Goal: Communication & Community: Answer question/provide support

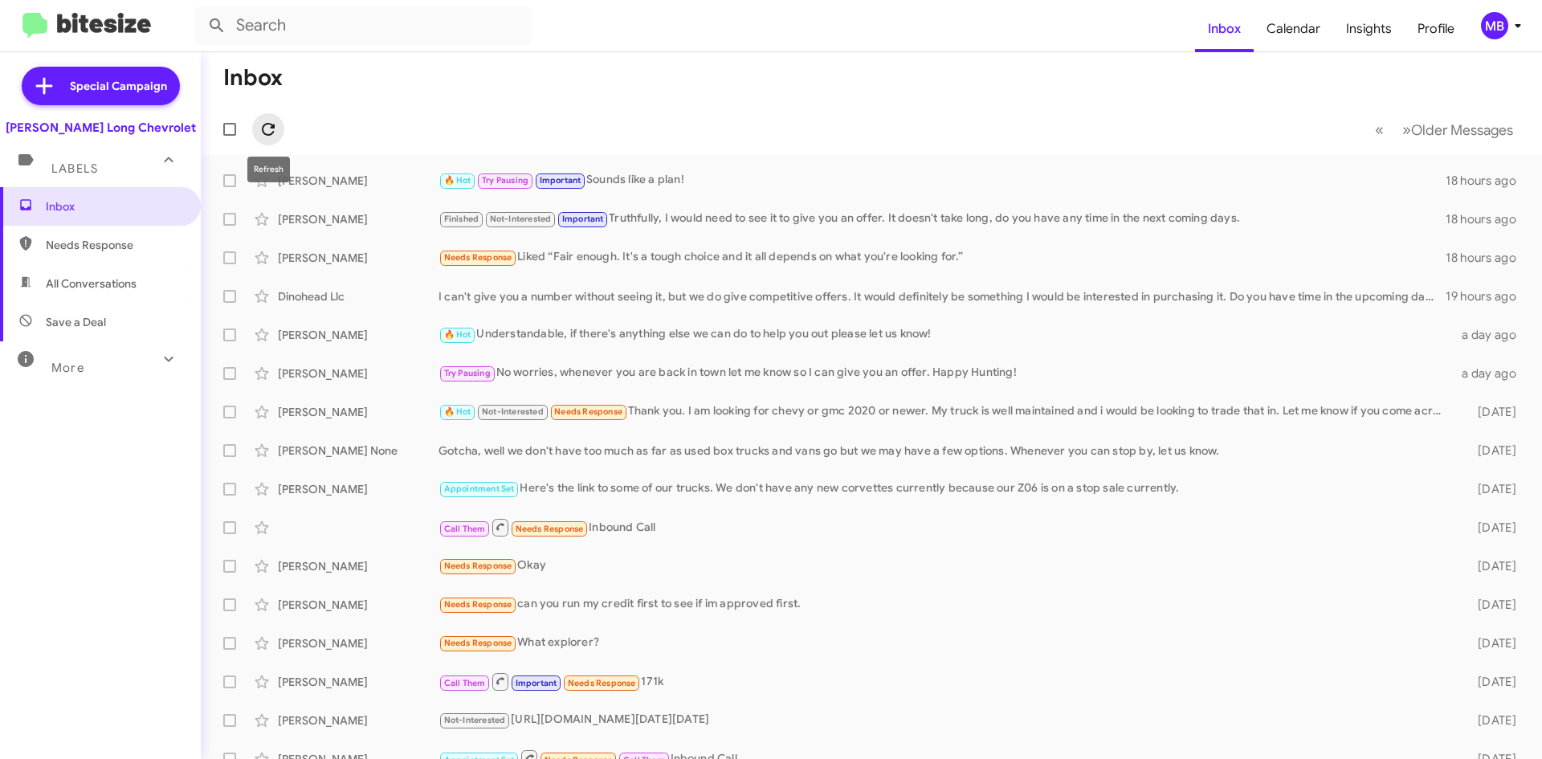
click at [268, 120] on icon at bounding box center [268, 129] width 19 height 19
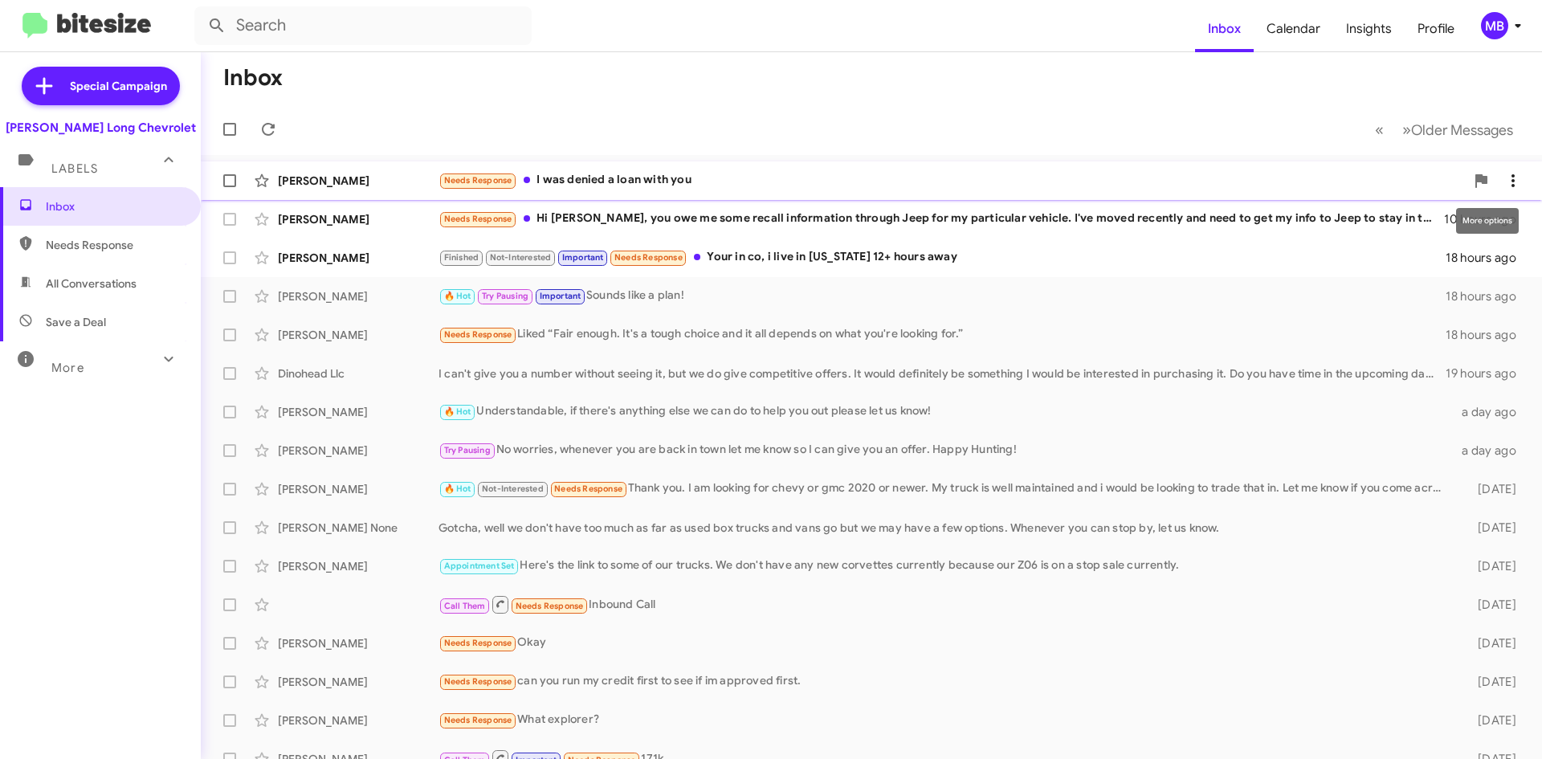
click at [1504, 182] on icon at bounding box center [1513, 180] width 19 height 19
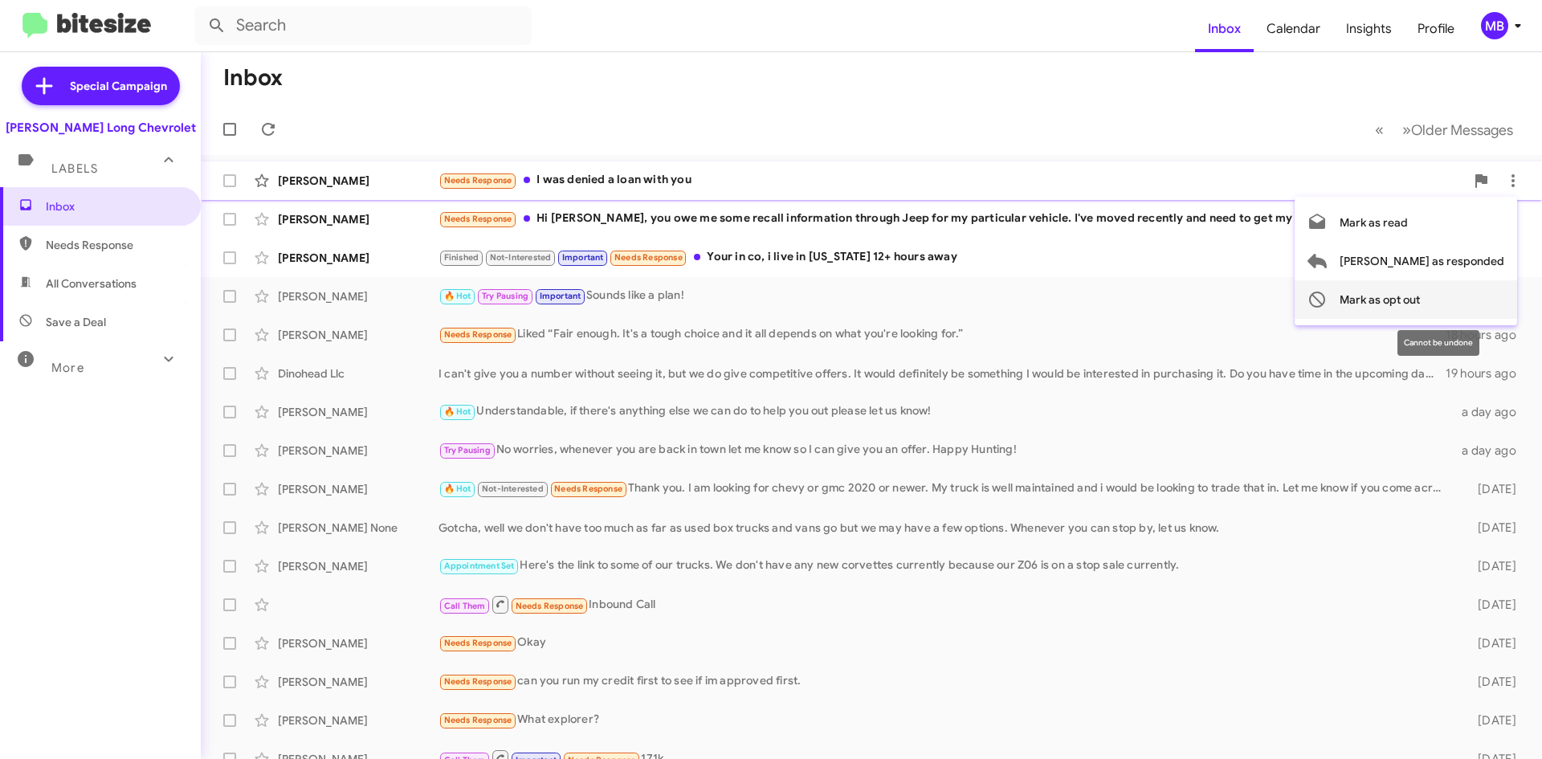
click at [1420, 309] on span "Mark as opt out" at bounding box center [1380, 299] width 80 height 39
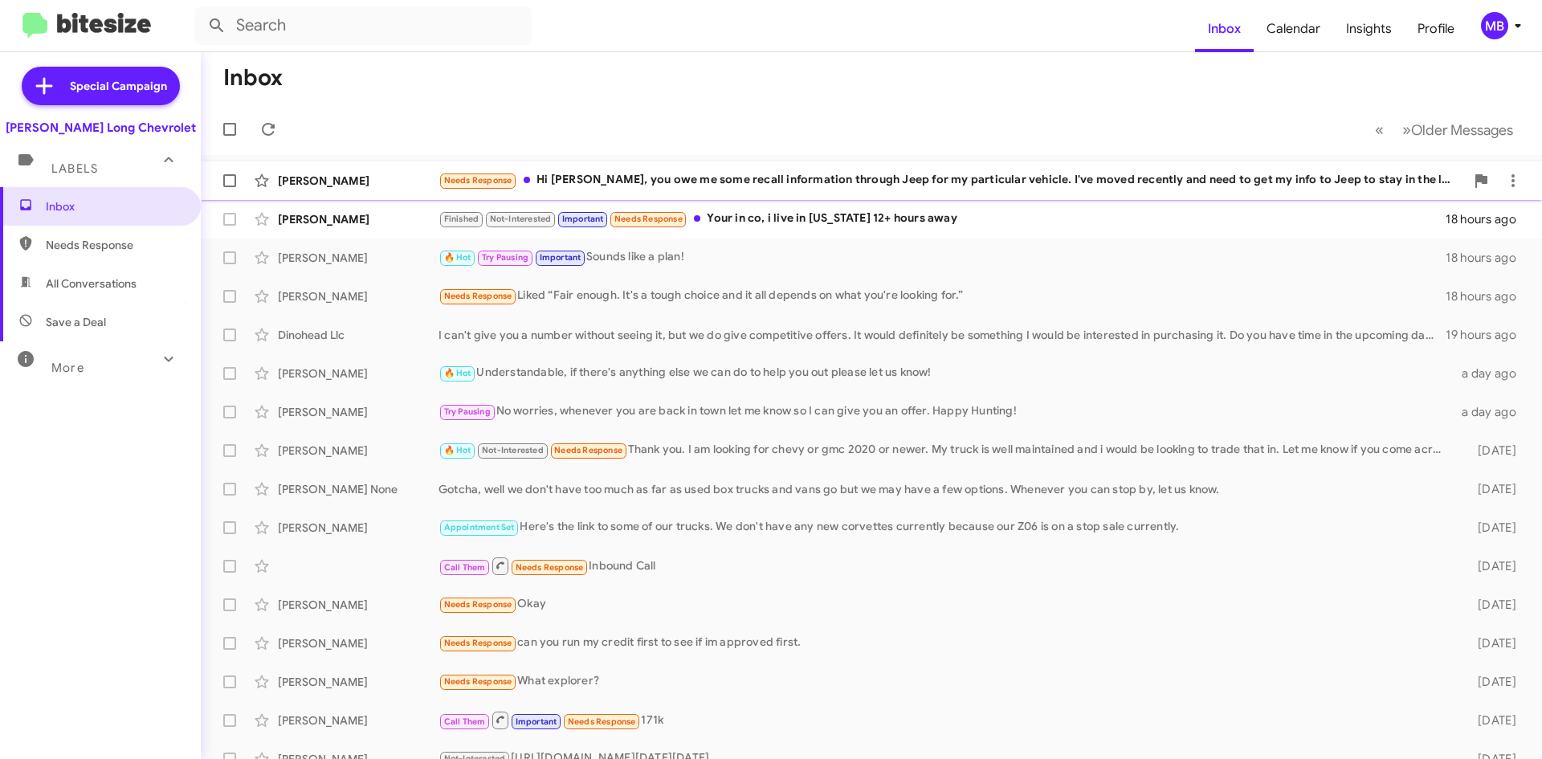
click at [1040, 184] on div "Needs Response Hi [PERSON_NAME], you owe me some recall information through Jee…" at bounding box center [952, 180] width 1027 height 18
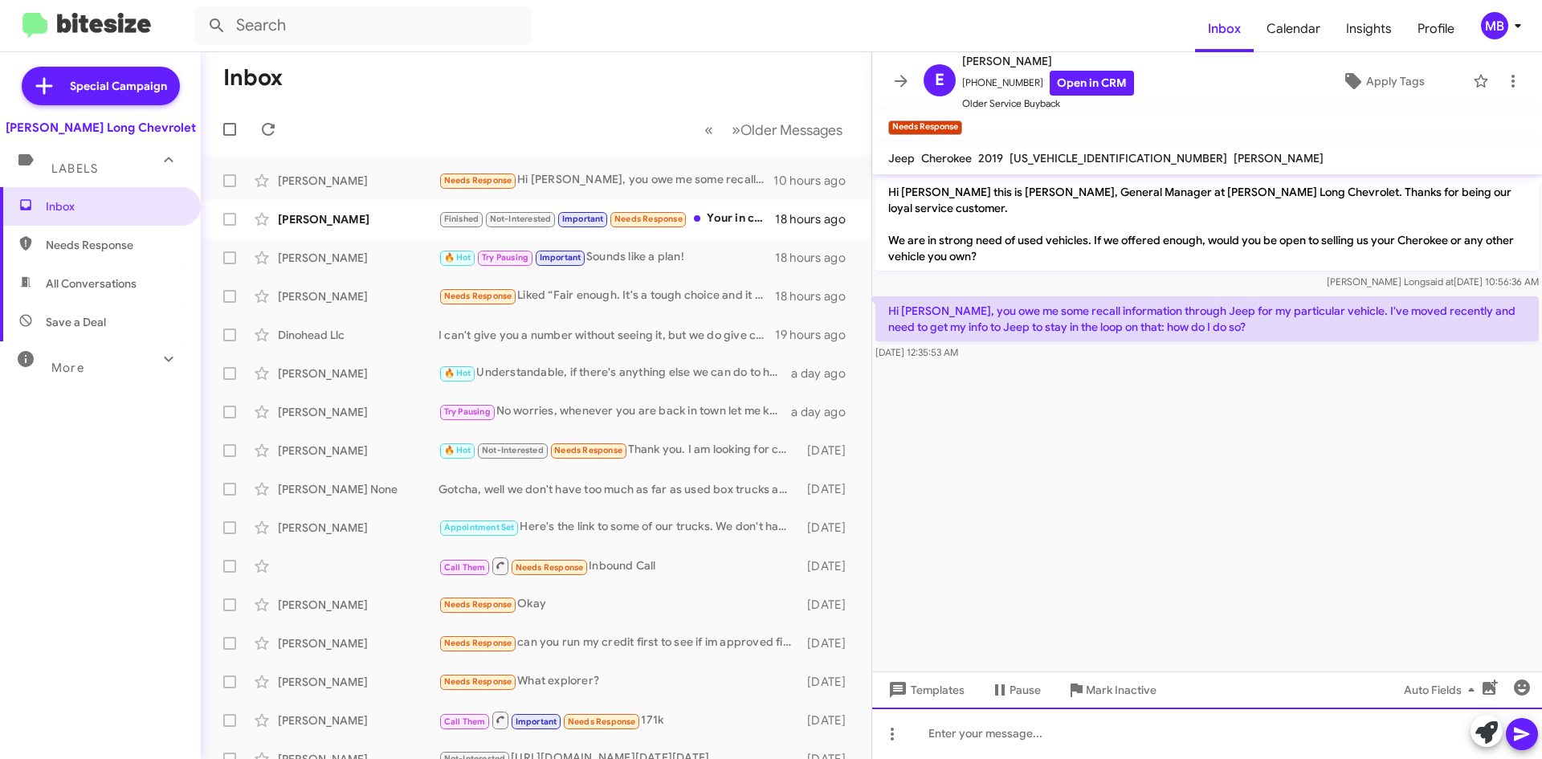
click at [1217, 721] on div at bounding box center [1207, 733] width 670 height 51
click at [1386, 743] on div "If you're just looking for recall information, you can contact the manufacturer…" at bounding box center [1207, 733] width 670 height 51
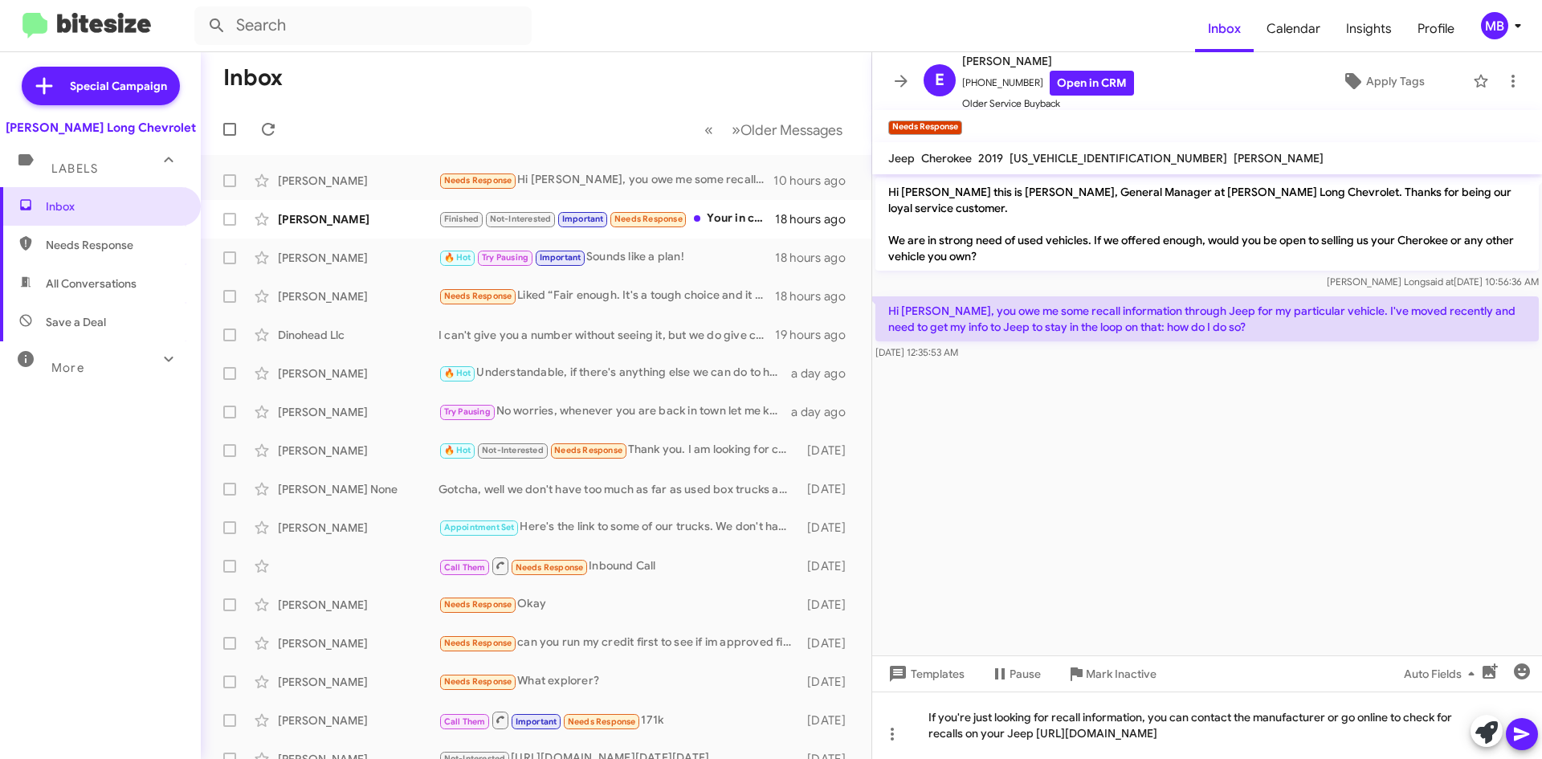
click at [1533, 735] on button at bounding box center [1522, 734] width 32 height 32
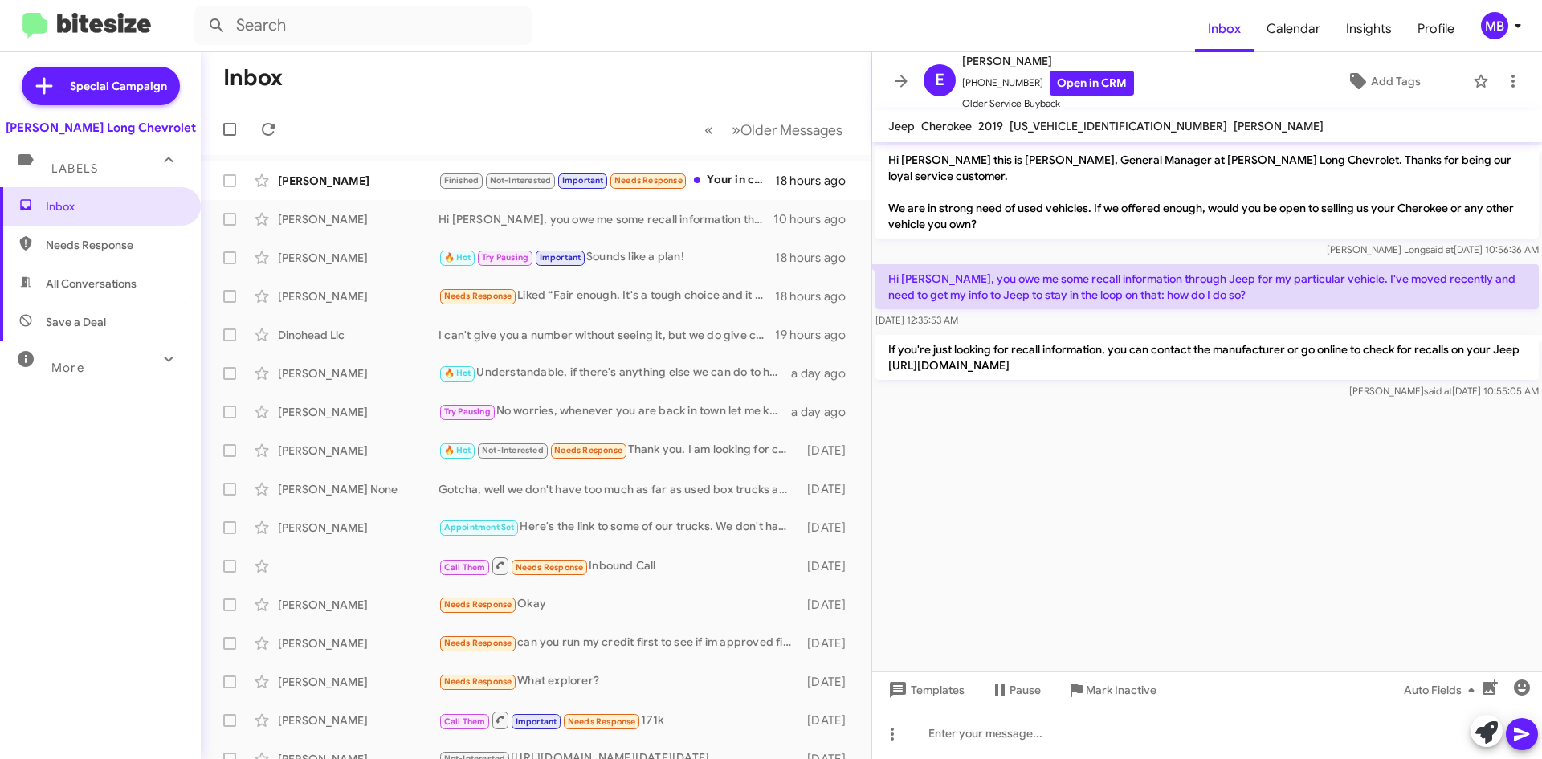
click at [54, 255] on span "Needs Response" at bounding box center [100, 245] width 201 height 39
type input "in:needs-response"
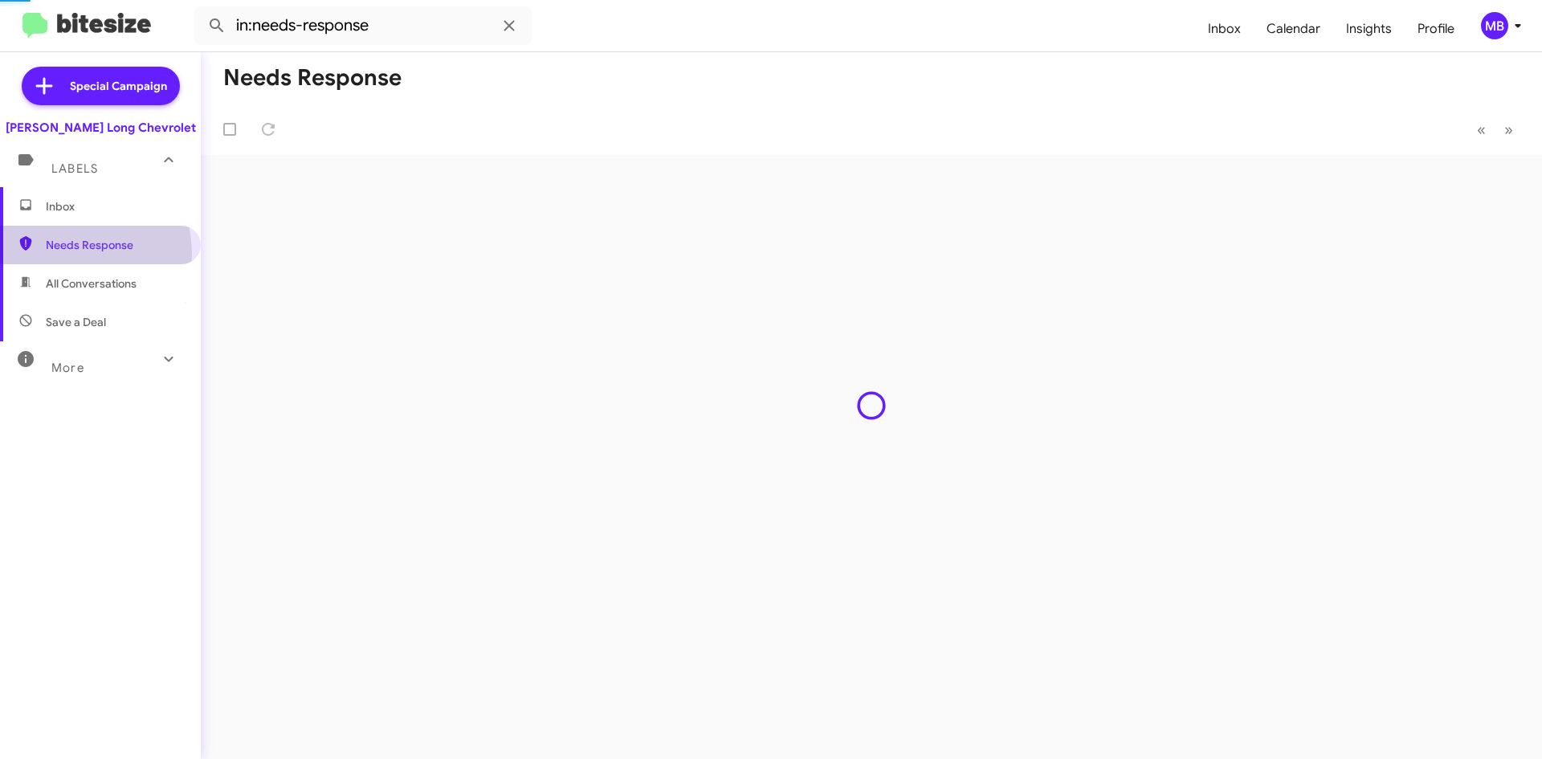
click at [65, 221] on span "Inbox" at bounding box center [100, 206] width 201 height 39
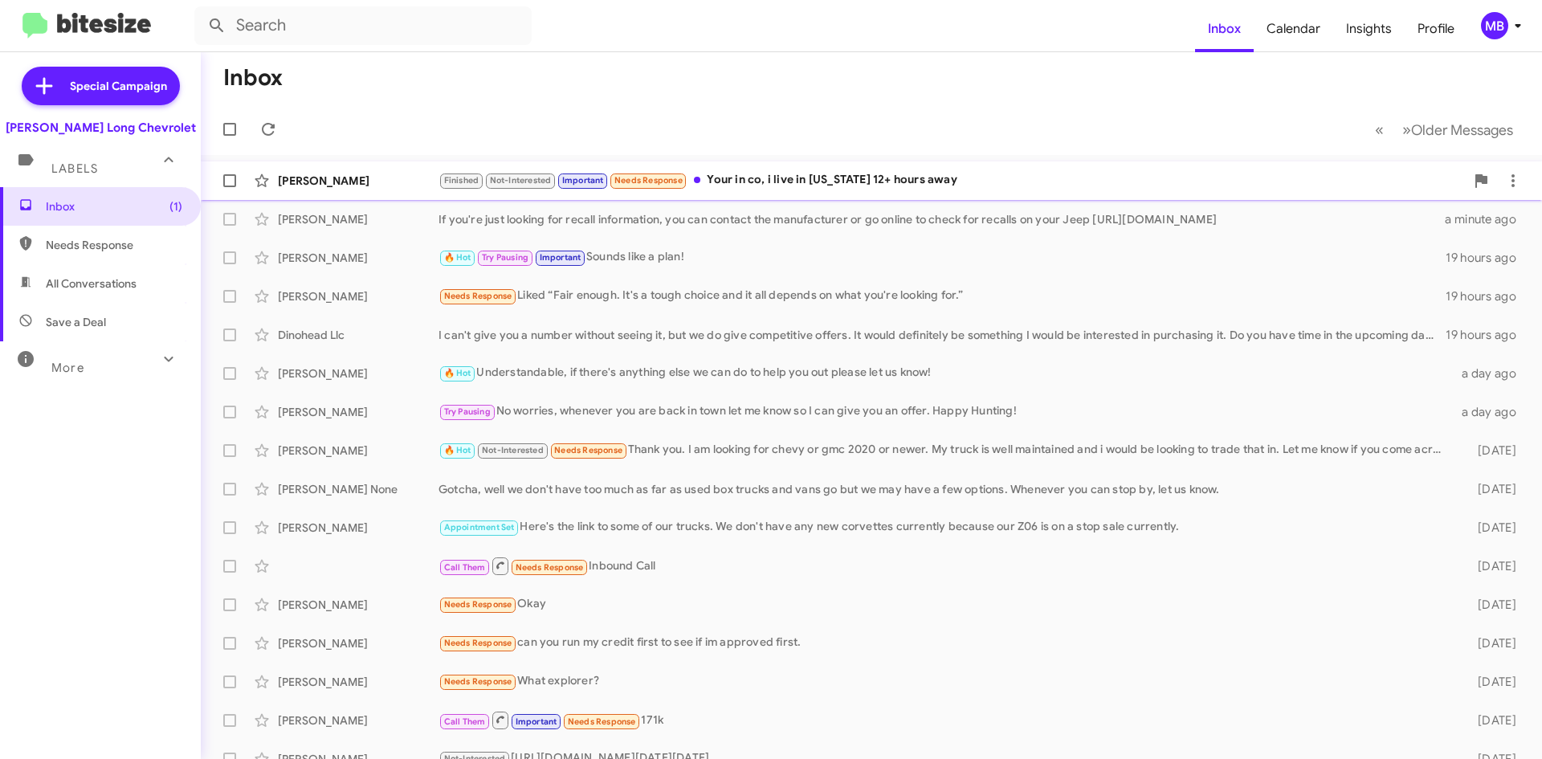
click at [884, 175] on div "Finished Not-Interested Important Needs Response Your in co, i live in [US_STAT…" at bounding box center [952, 180] width 1027 height 18
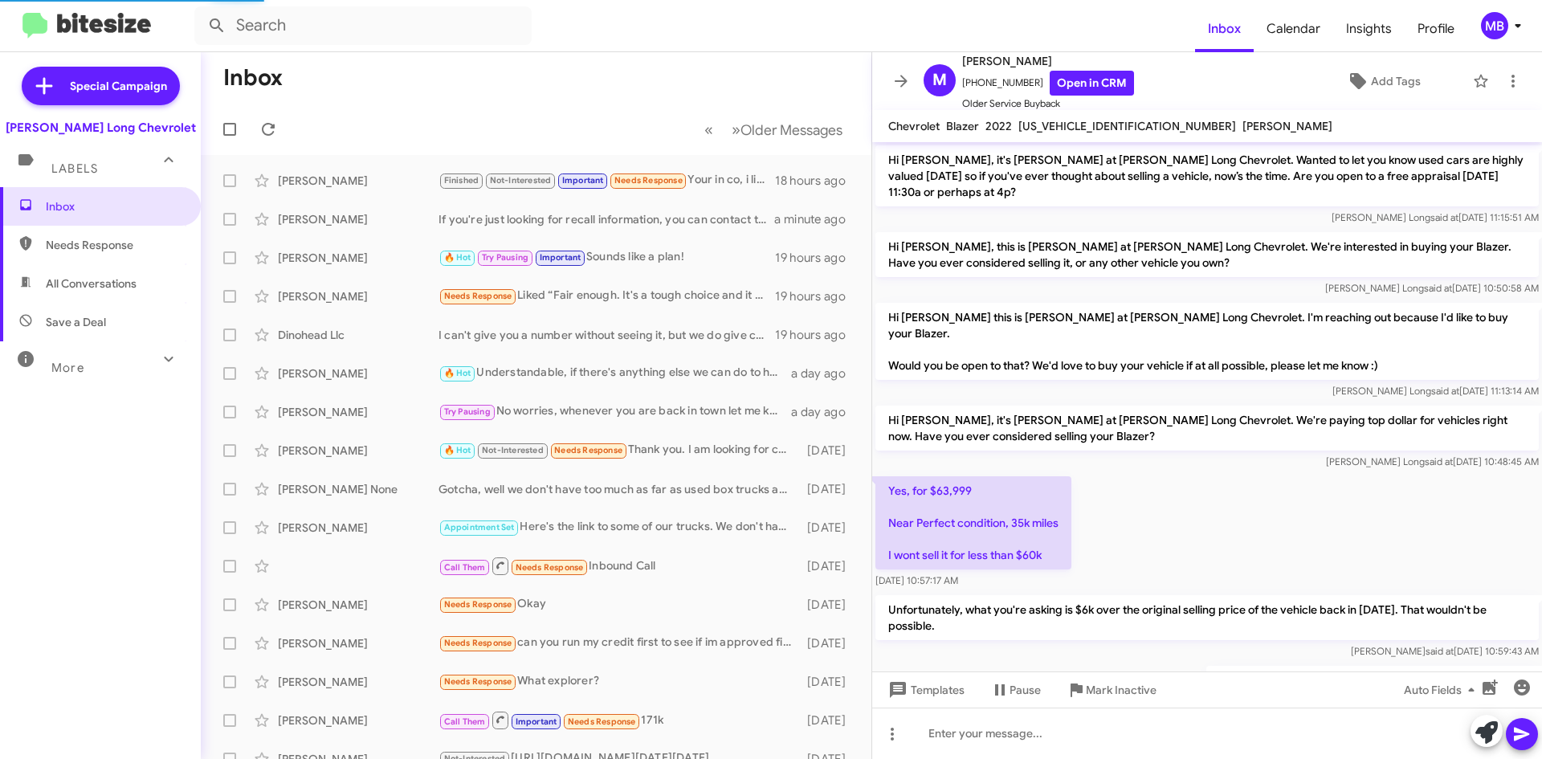
scroll to position [794, 0]
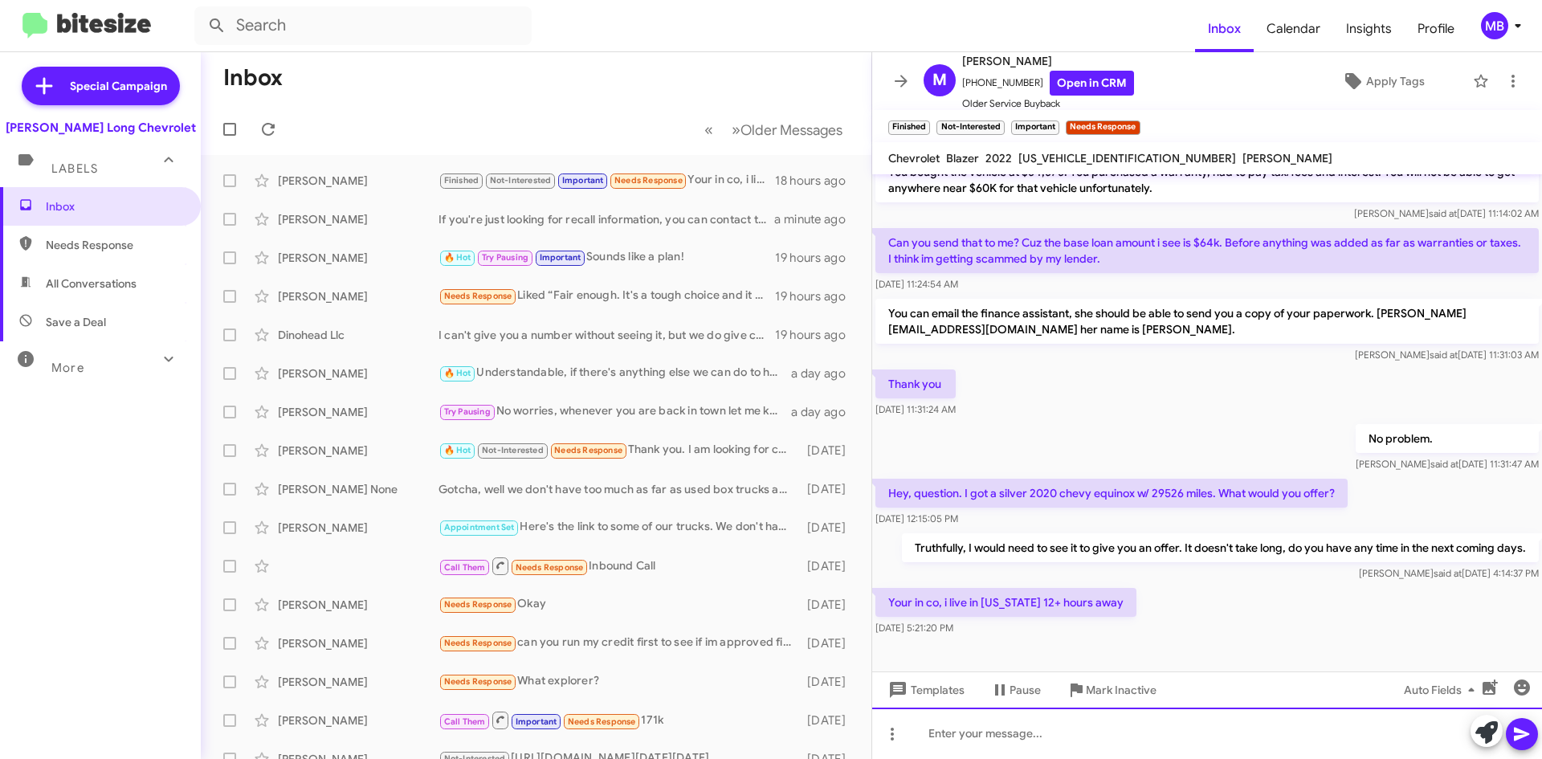
click at [1082, 719] on div at bounding box center [1207, 733] width 670 height 51
click at [943, 715] on div at bounding box center [1207, 733] width 670 height 51
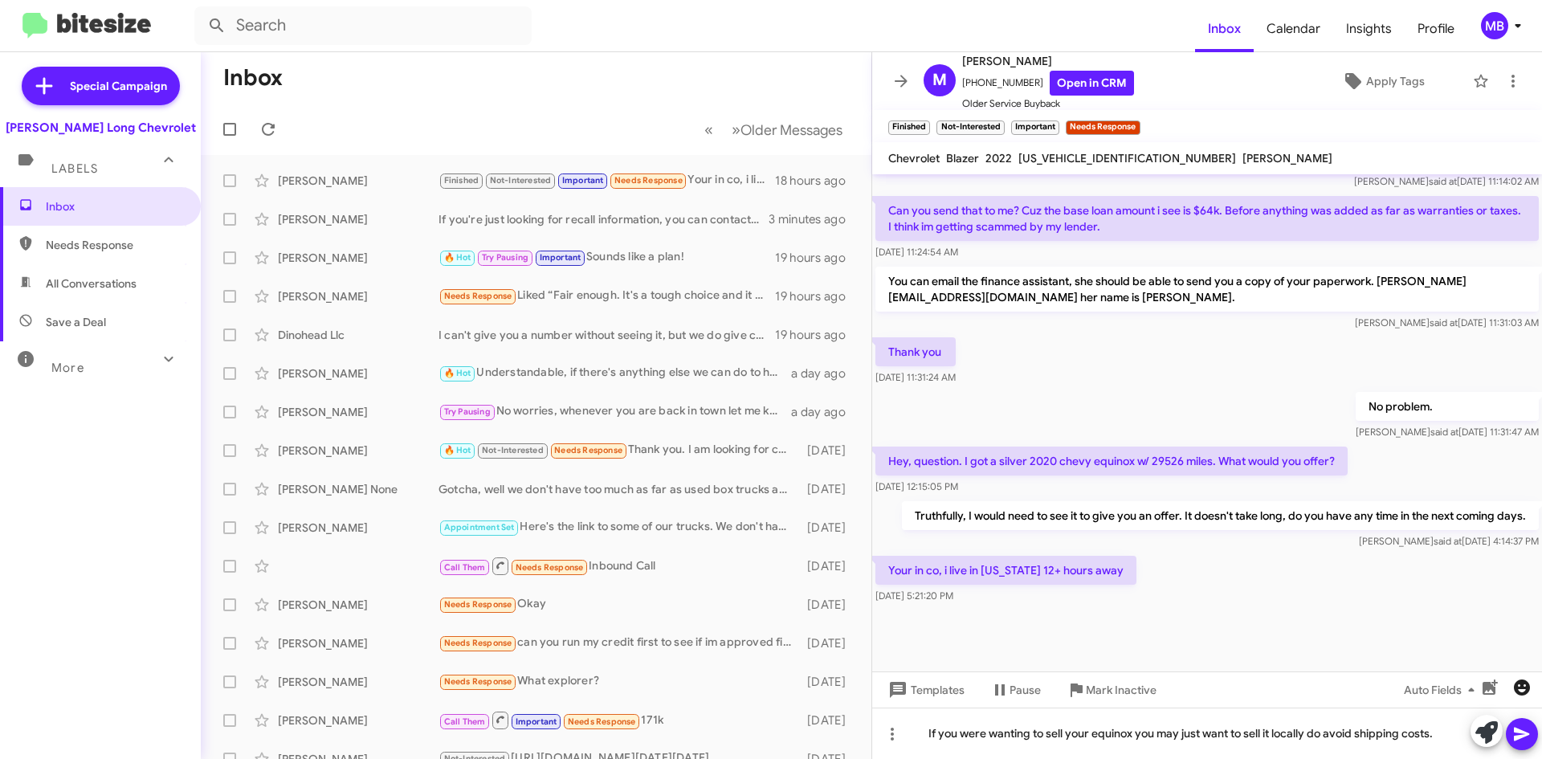
drag, startPoint x: 1525, startPoint y: 727, endPoint x: 1531, endPoint y: 685, distance: 42.1
click at [1525, 727] on icon at bounding box center [1522, 734] width 19 height 19
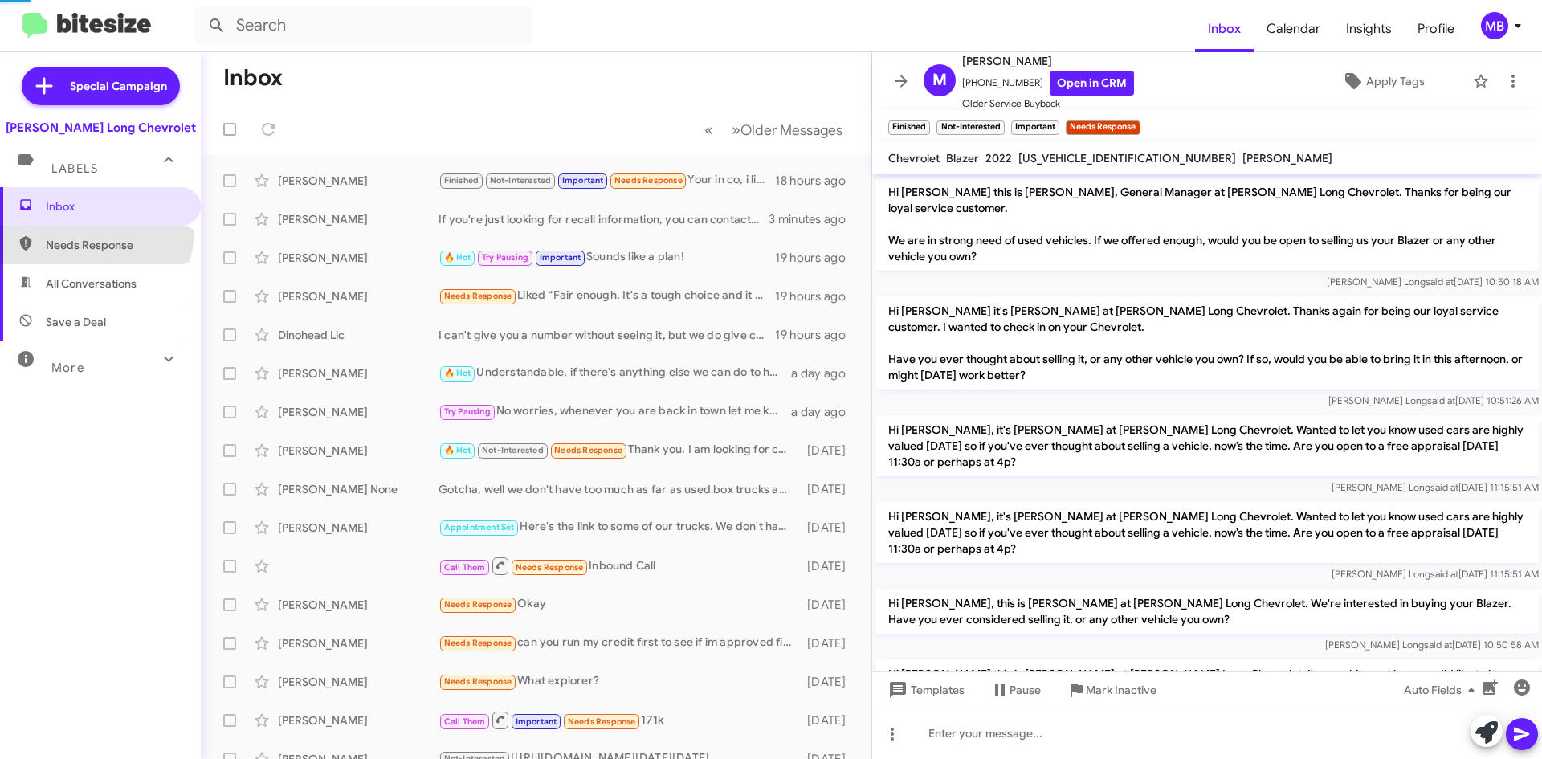
click at [84, 230] on span "Needs Response" at bounding box center [100, 245] width 201 height 39
type input "in:needs-response"
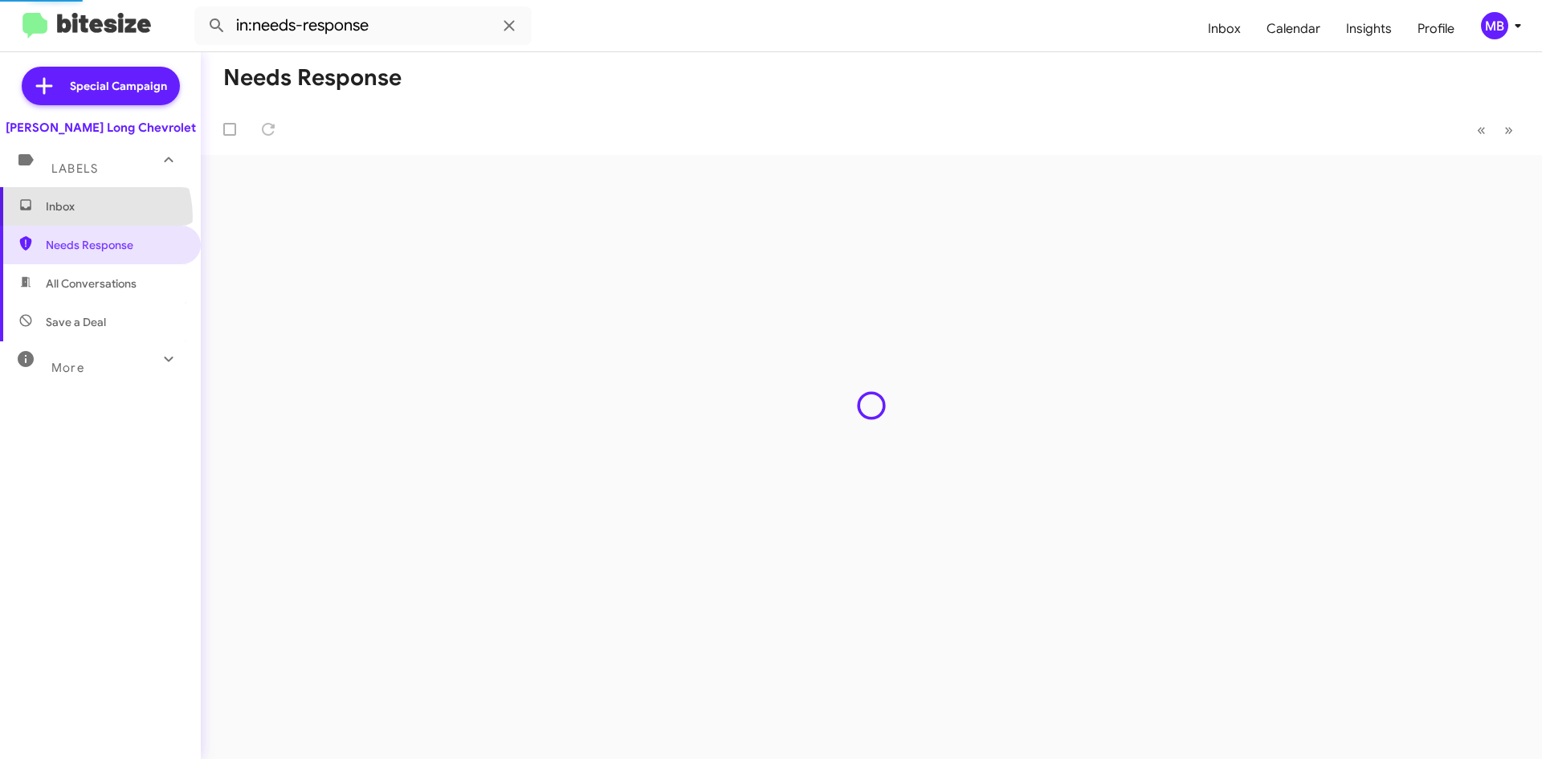
click at [84, 217] on span "Inbox" at bounding box center [100, 206] width 201 height 39
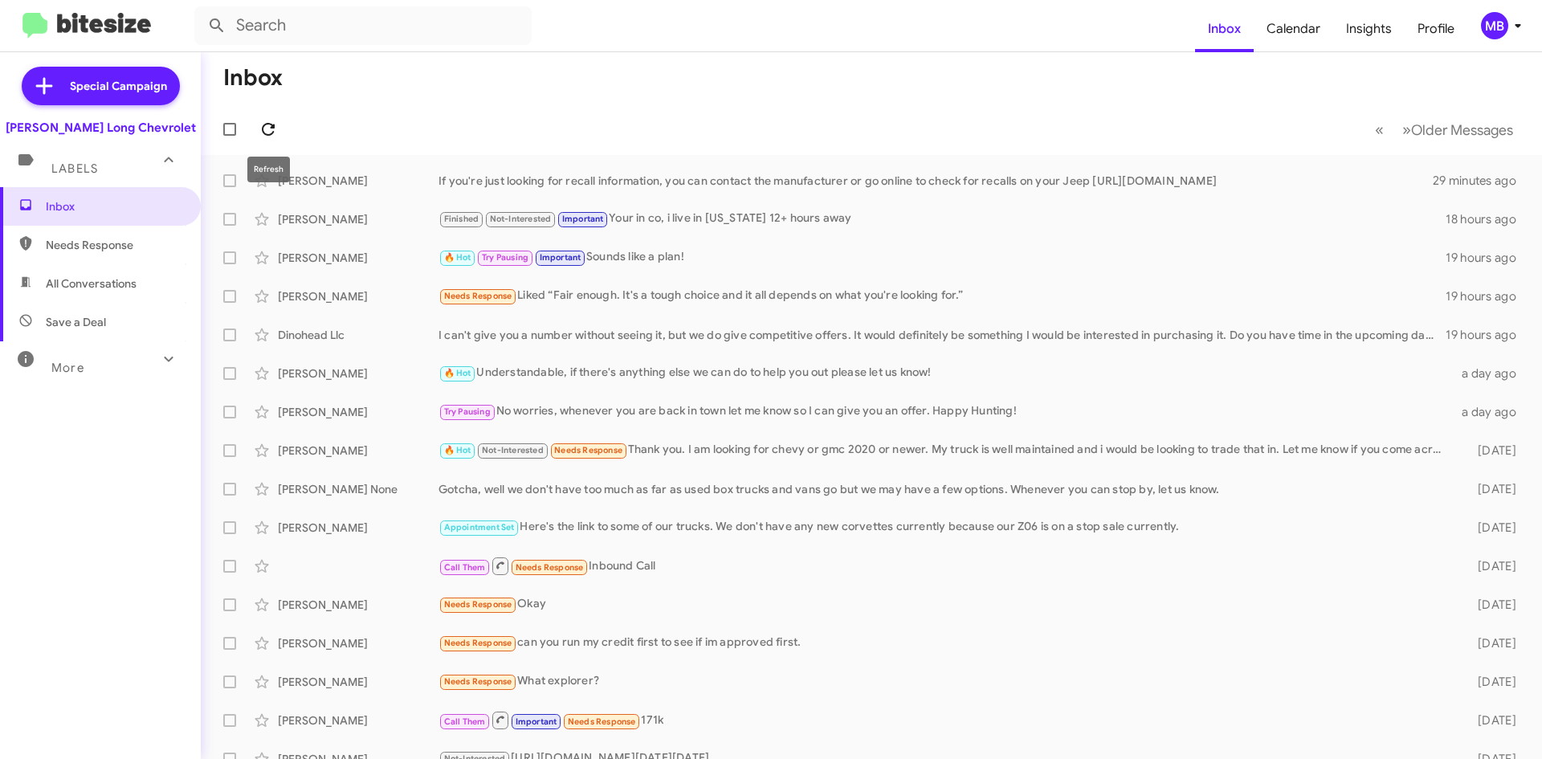
click at [256, 126] on span at bounding box center [268, 129] width 32 height 19
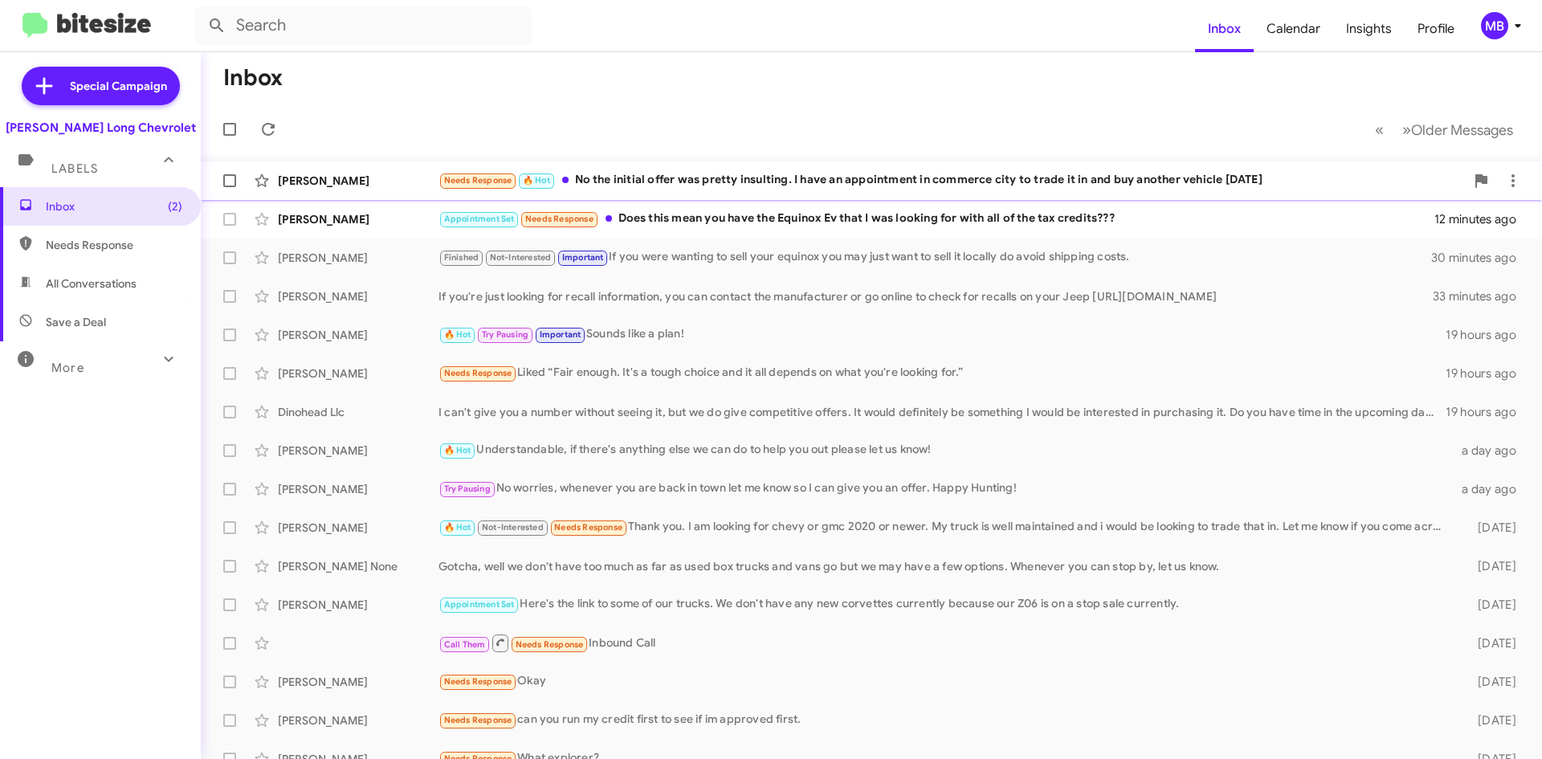
click at [970, 180] on div "Needs Response 🔥 Hot No the initial offer was pretty insulting. I have an appoi…" at bounding box center [952, 180] width 1027 height 18
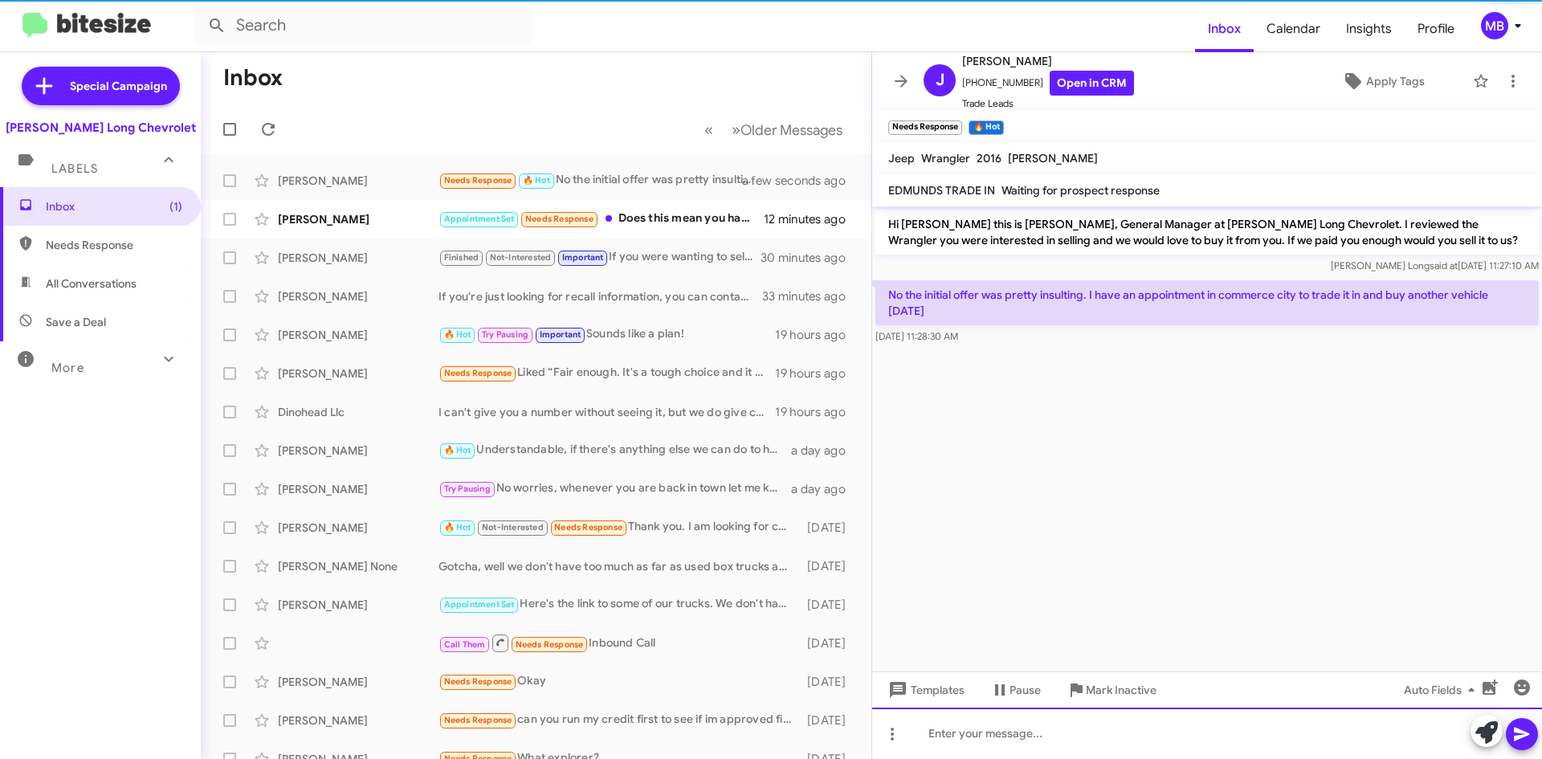
click at [1234, 741] on div at bounding box center [1207, 733] width 670 height 51
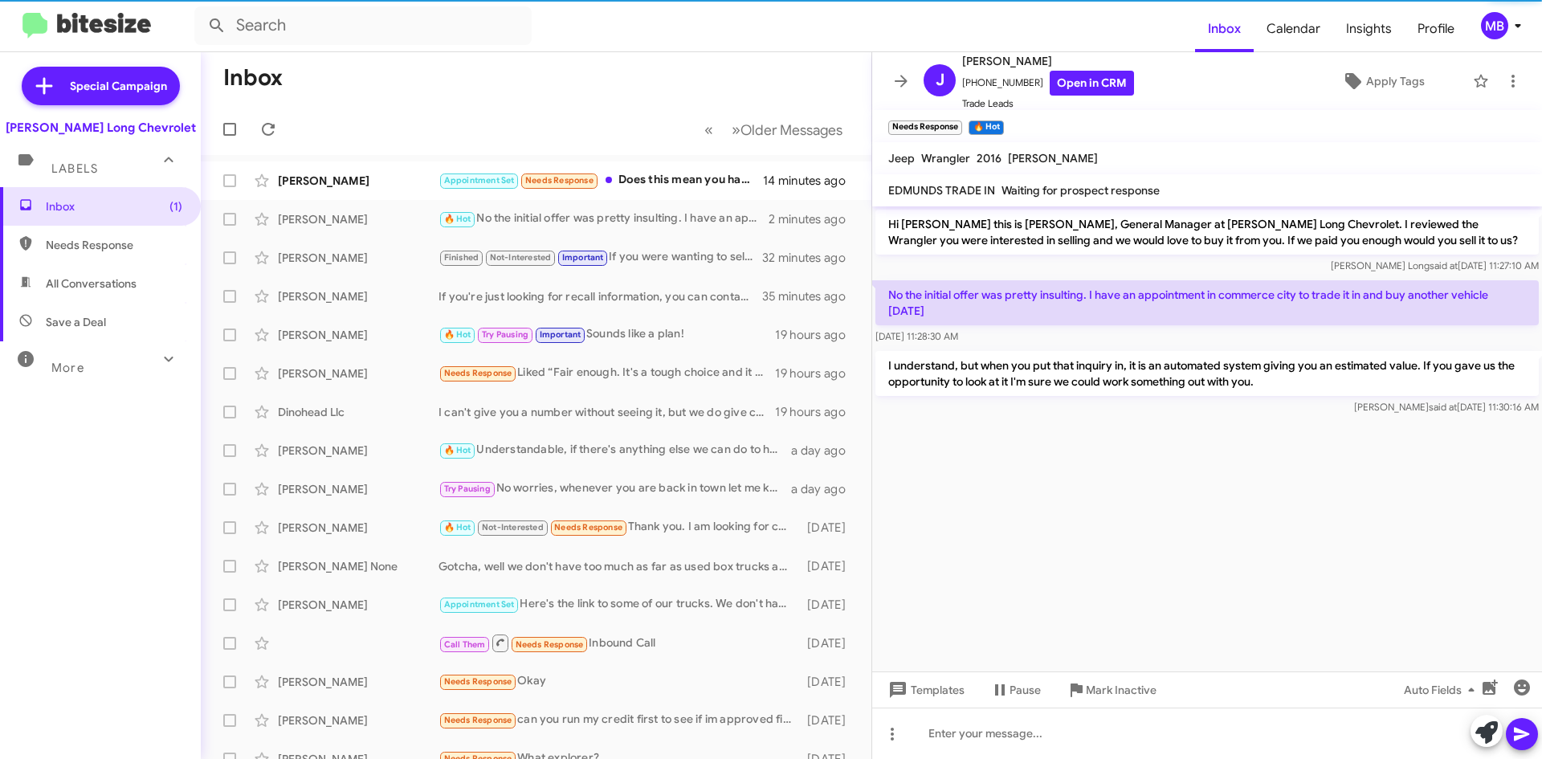
click at [88, 240] on span "Needs Response" at bounding box center [114, 245] width 137 height 16
type input "in:needs-response"
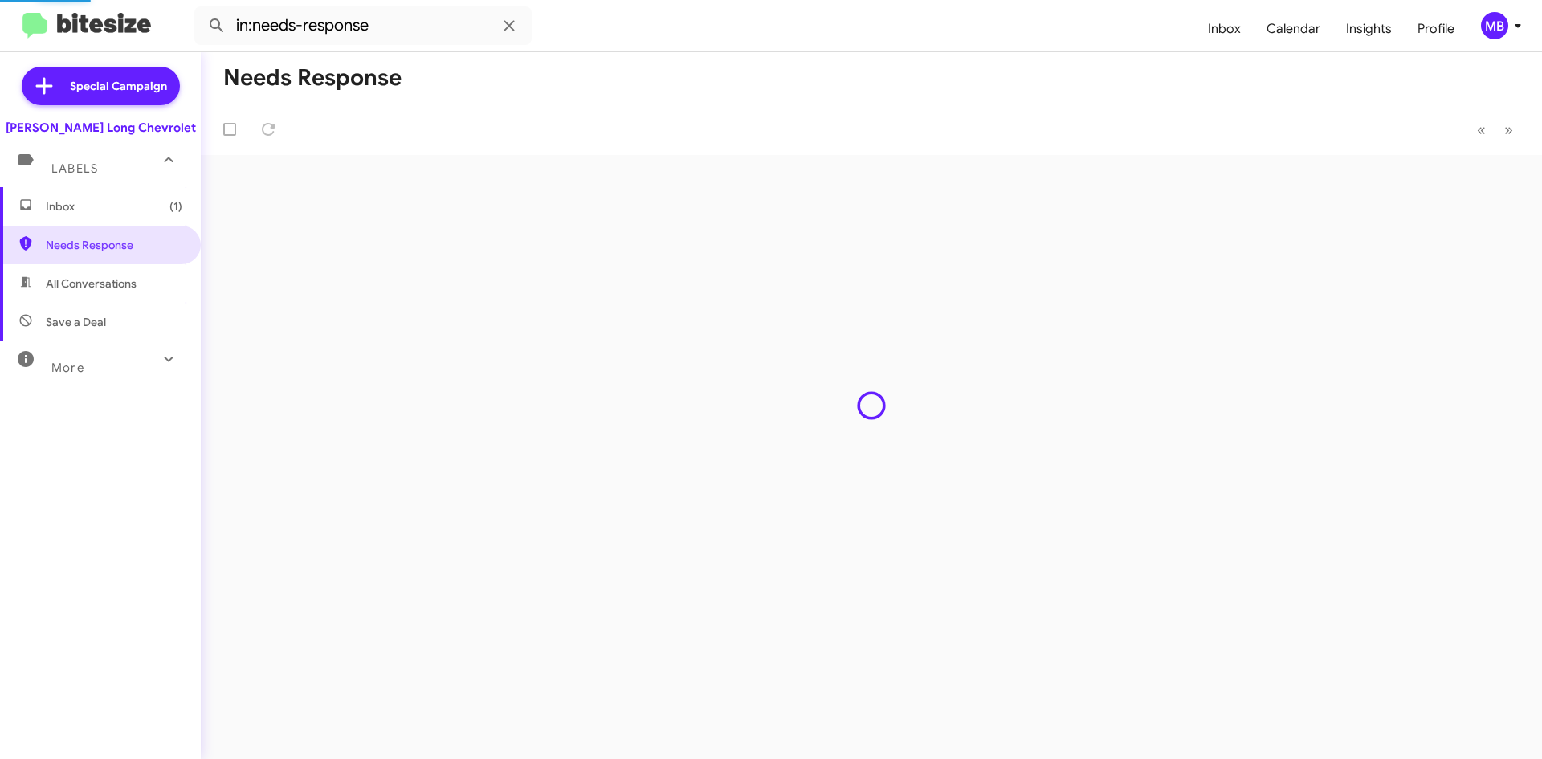
click at [104, 225] on span "Inbox (1)" at bounding box center [100, 206] width 201 height 39
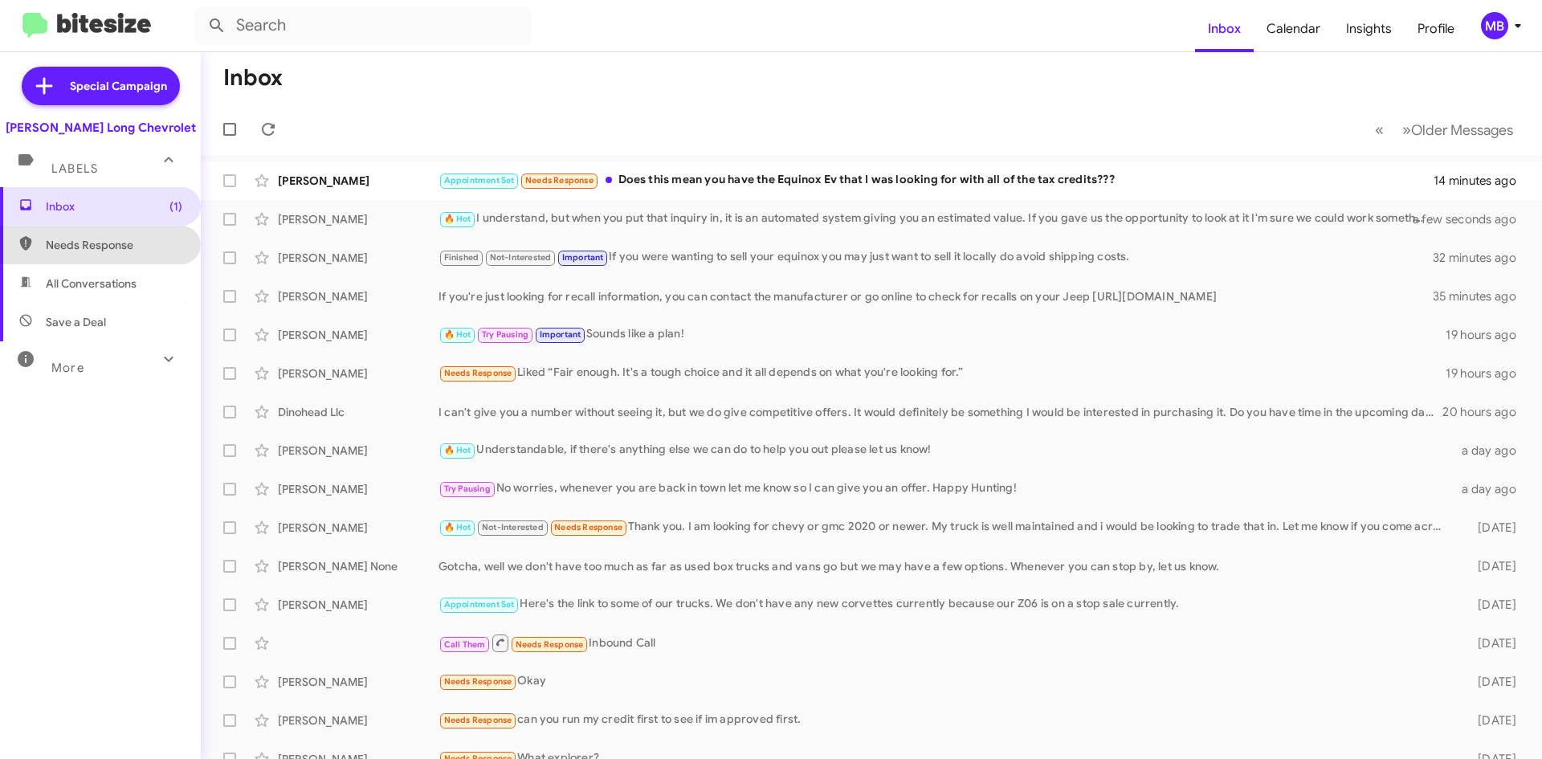
click at [139, 245] on span "Needs Response" at bounding box center [114, 245] width 137 height 16
type input "in:needs-response"
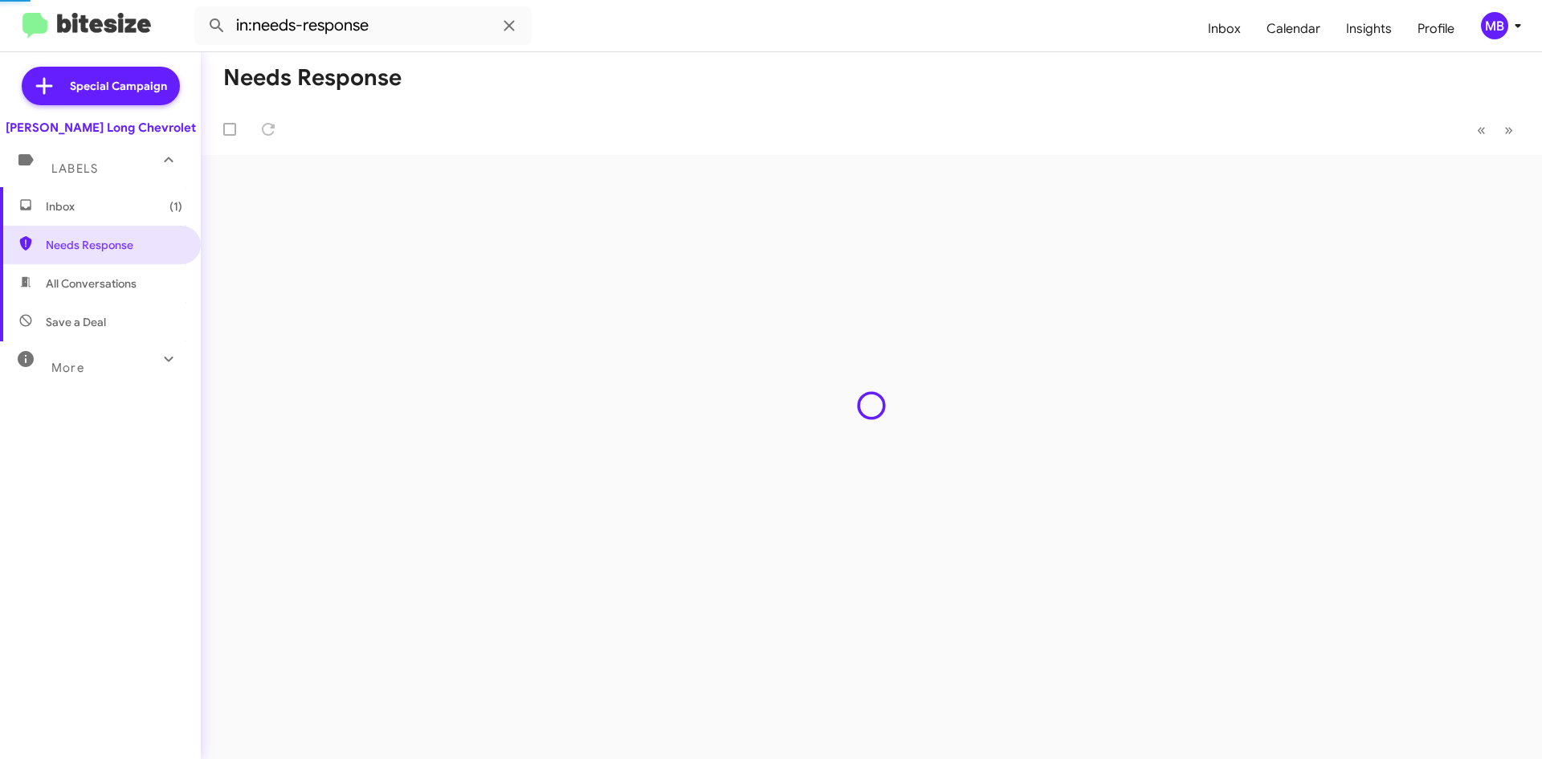
click at [138, 199] on span "Inbox (1)" at bounding box center [114, 206] width 137 height 16
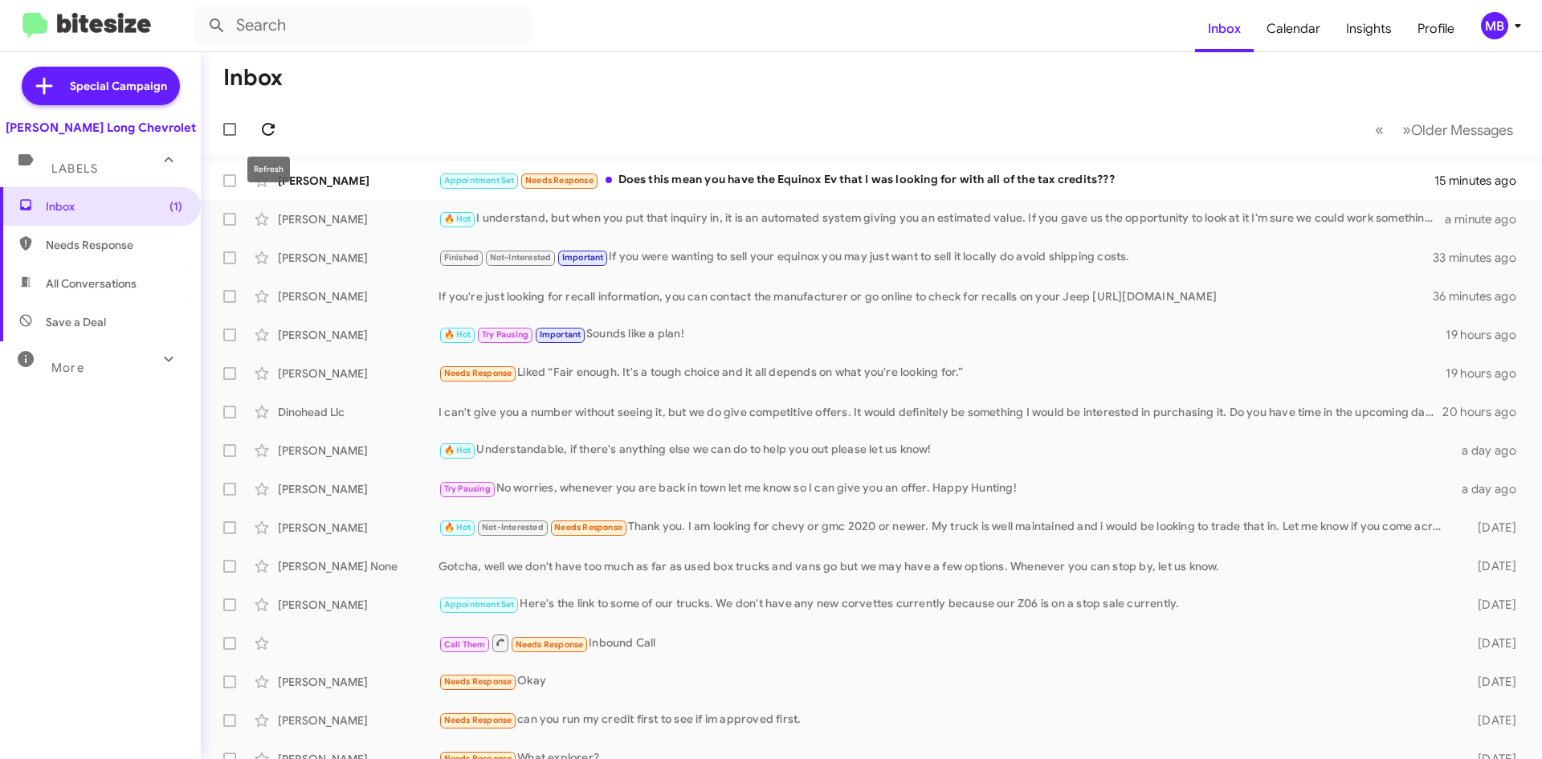
click at [274, 125] on icon at bounding box center [268, 129] width 19 height 19
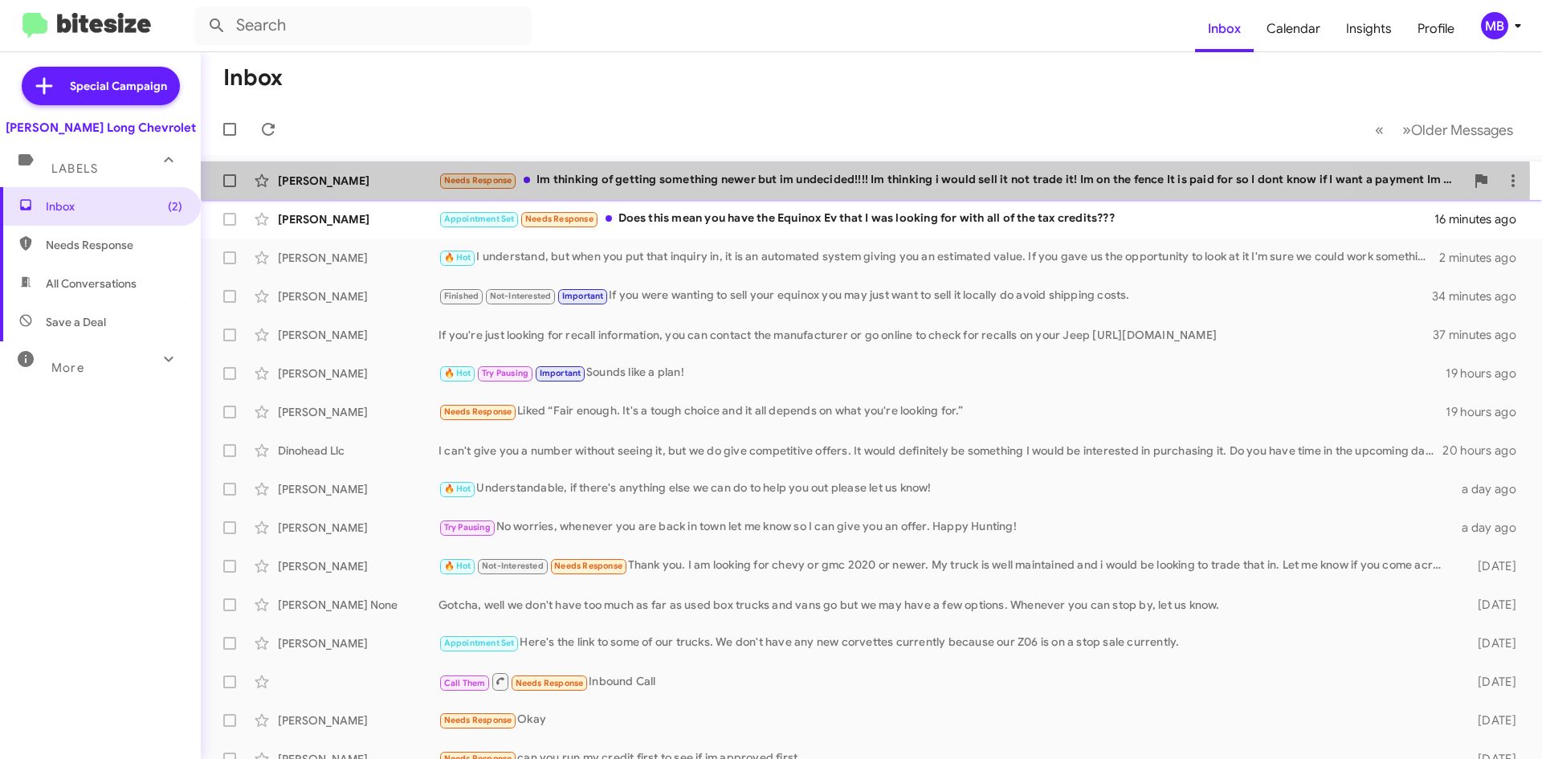
click at [830, 182] on div "Needs Response Im thinking of getting something newer but im undecided!!!! Im t…" at bounding box center [952, 180] width 1027 height 18
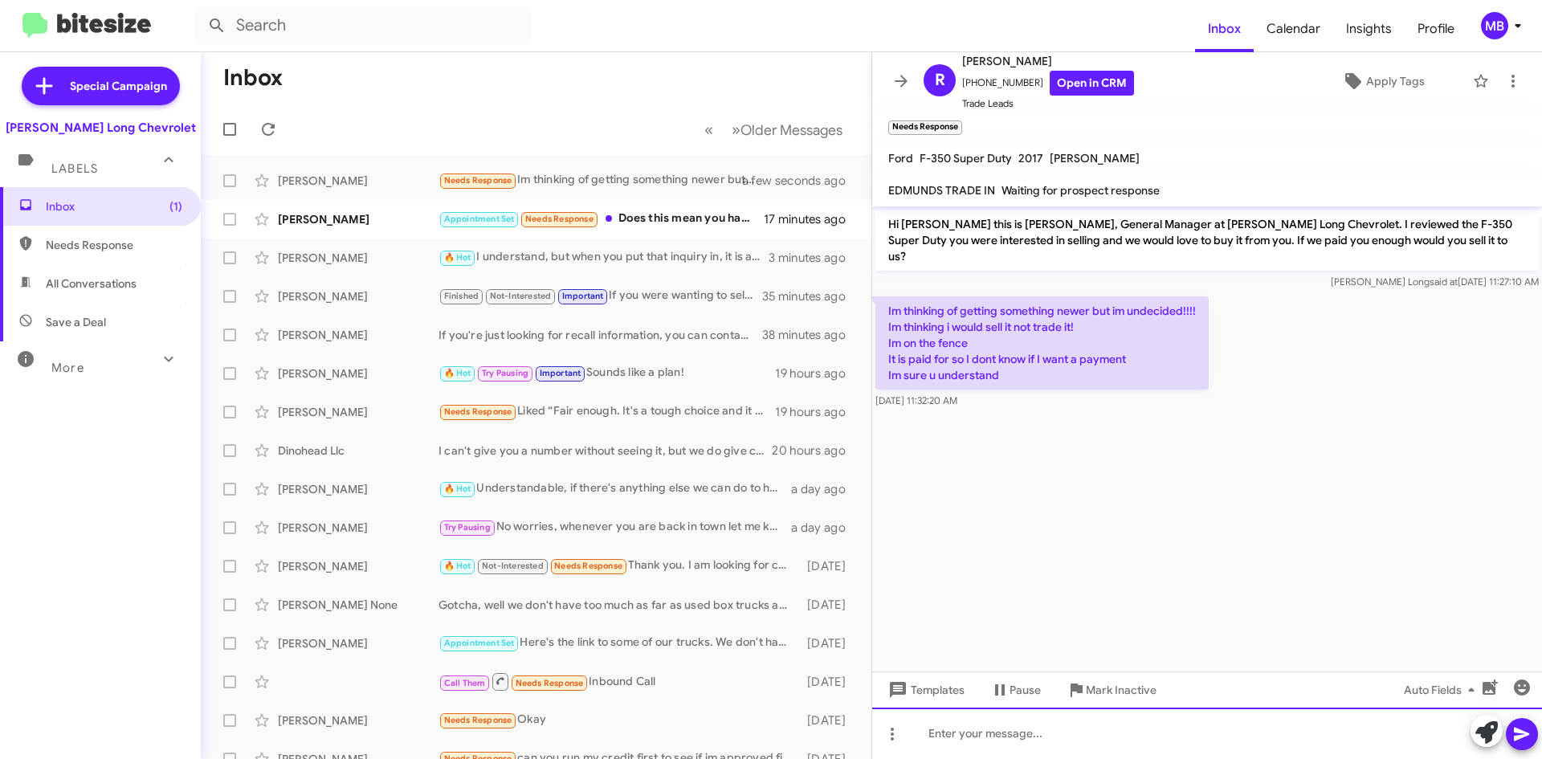
click at [1203, 729] on div at bounding box center [1207, 733] width 670 height 51
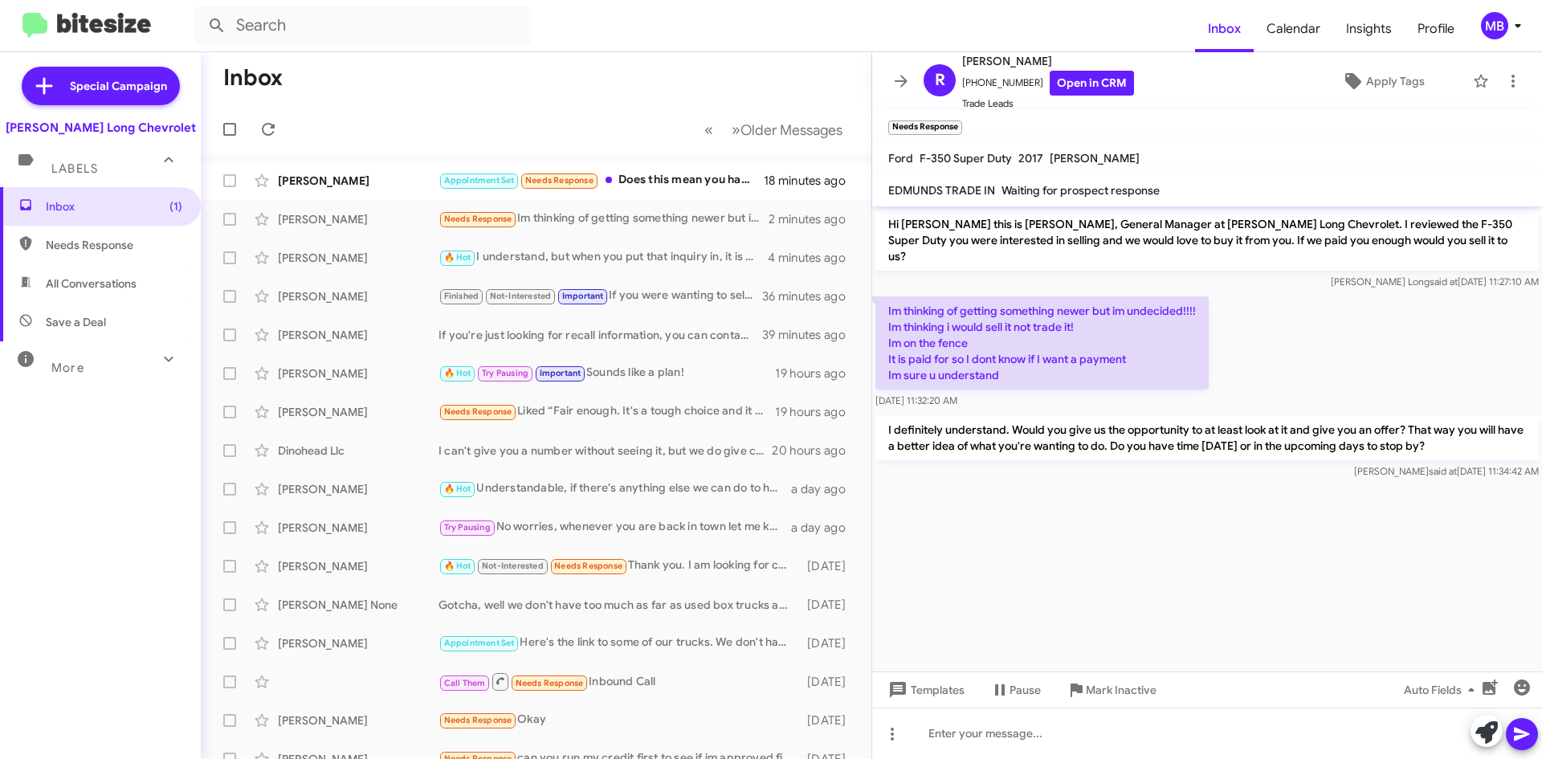
click at [97, 235] on span "Needs Response" at bounding box center [100, 245] width 201 height 39
type input "in:needs-response"
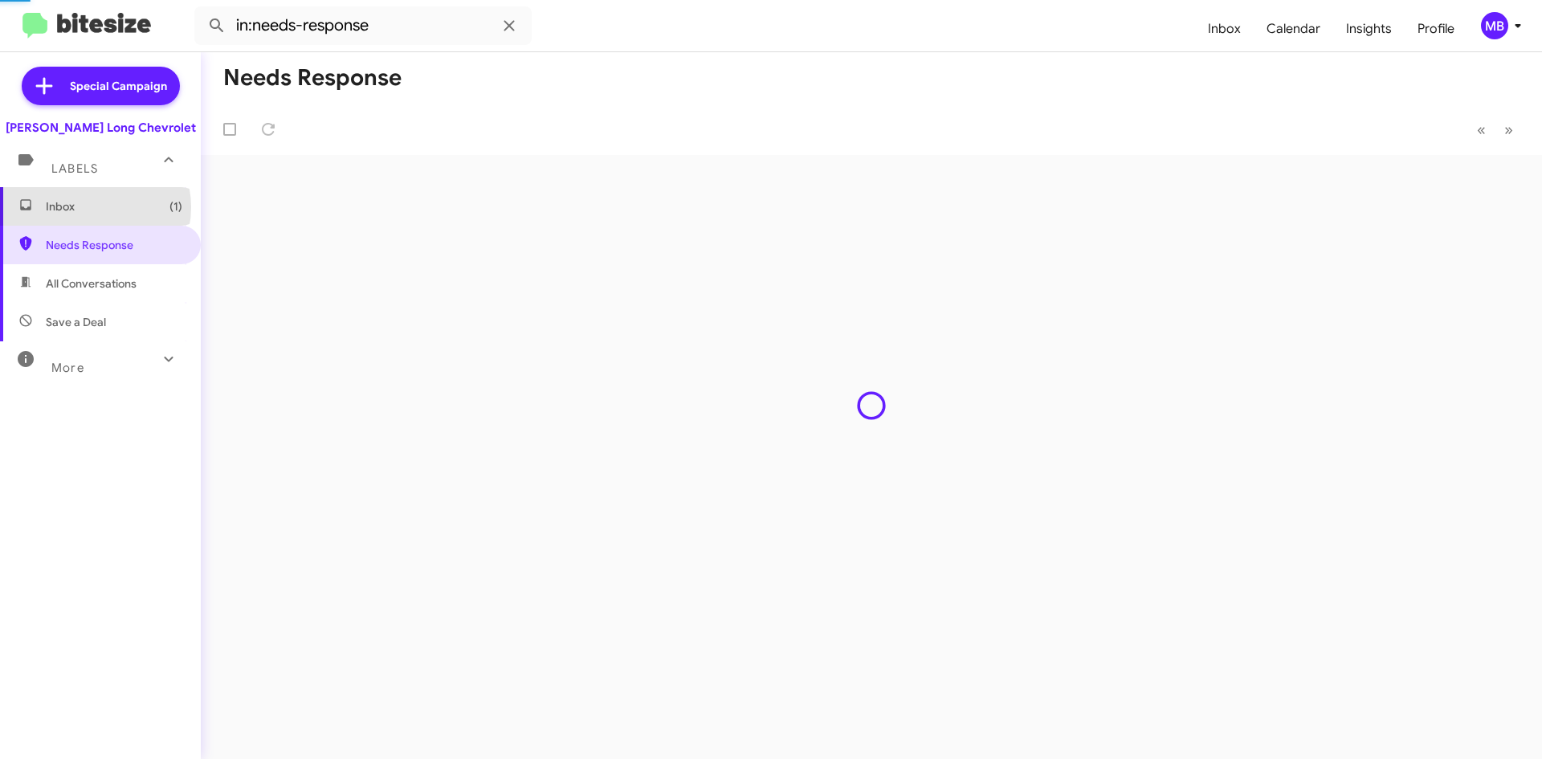
click at [92, 207] on span "Inbox (1)" at bounding box center [114, 206] width 137 height 16
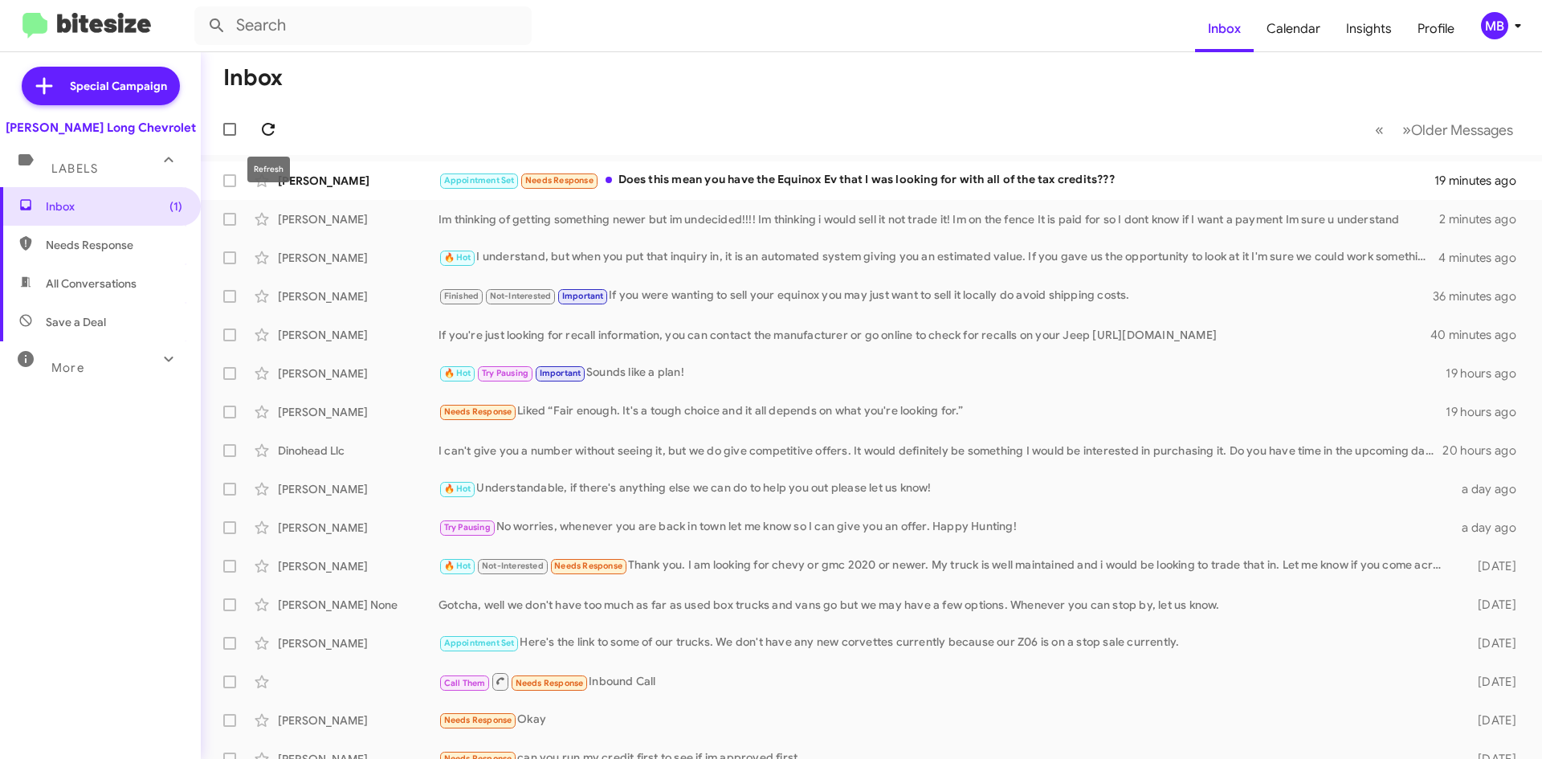
click at [256, 126] on span at bounding box center [268, 129] width 32 height 19
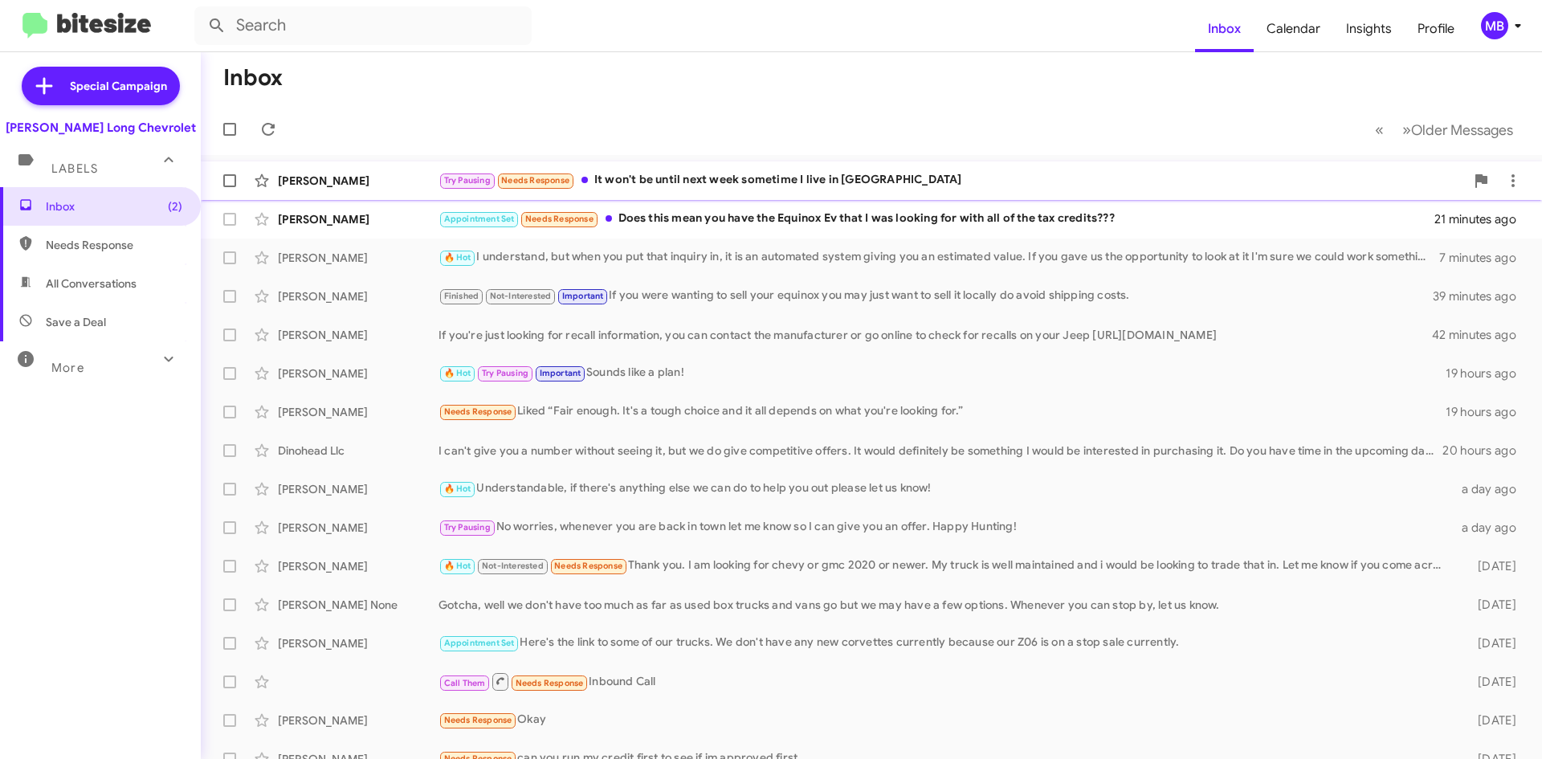
click at [766, 172] on div "Try Pausing Needs Response It won't be until next week sometime I live in Pueblo" at bounding box center [952, 180] width 1027 height 18
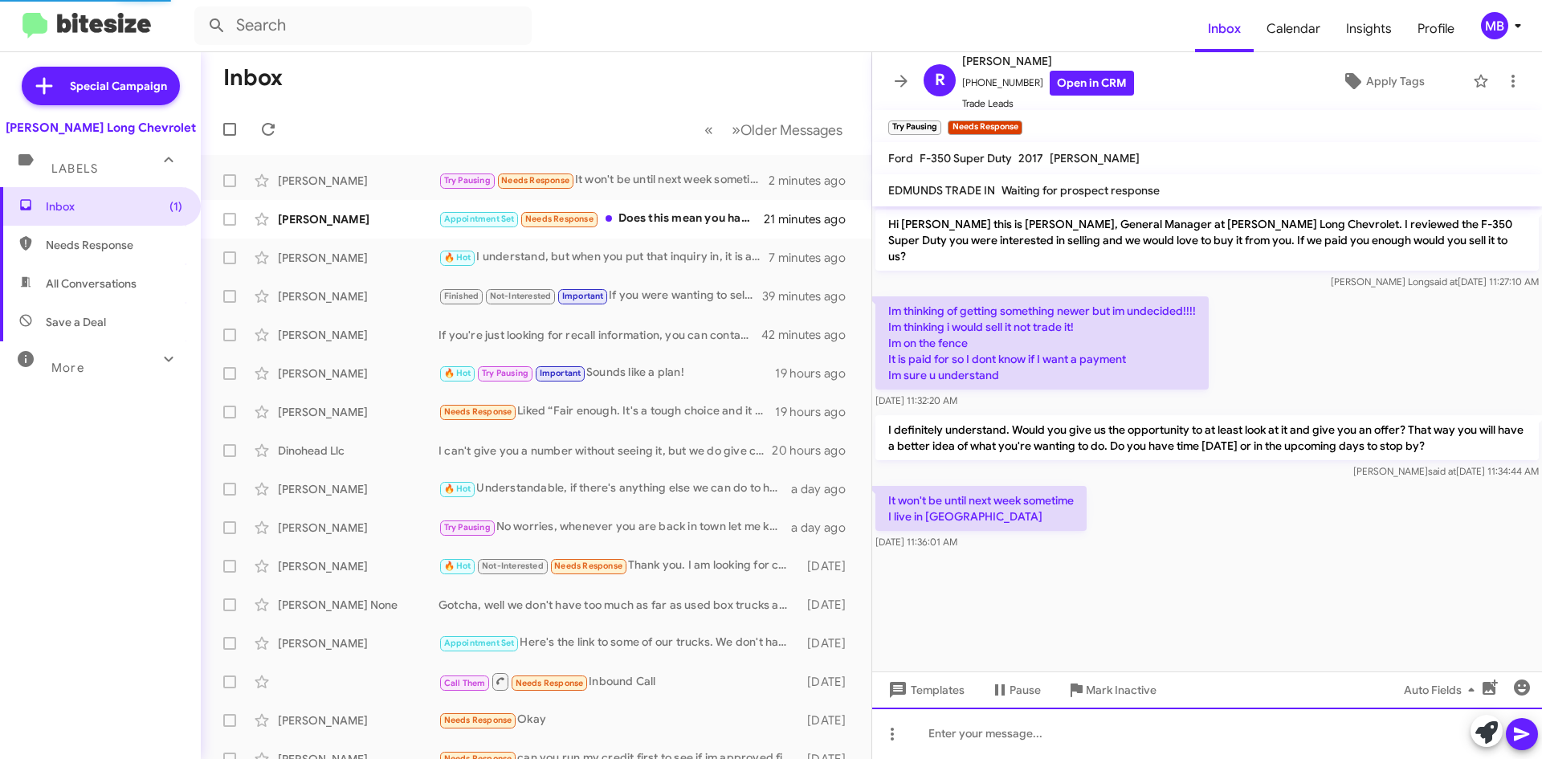
click at [987, 721] on div at bounding box center [1207, 733] width 670 height 51
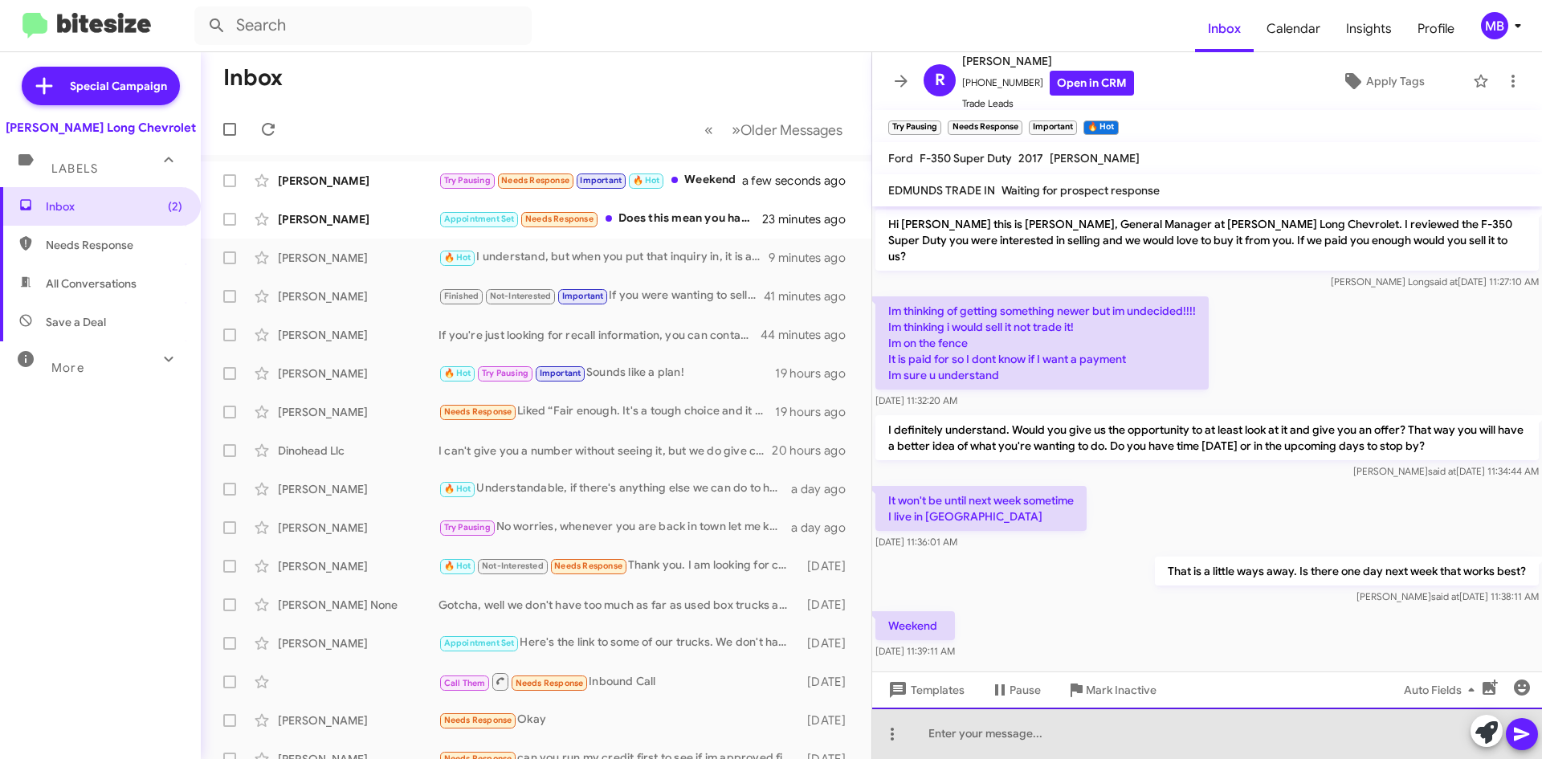
click at [1094, 734] on div at bounding box center [1207, 733] width 670 height 51
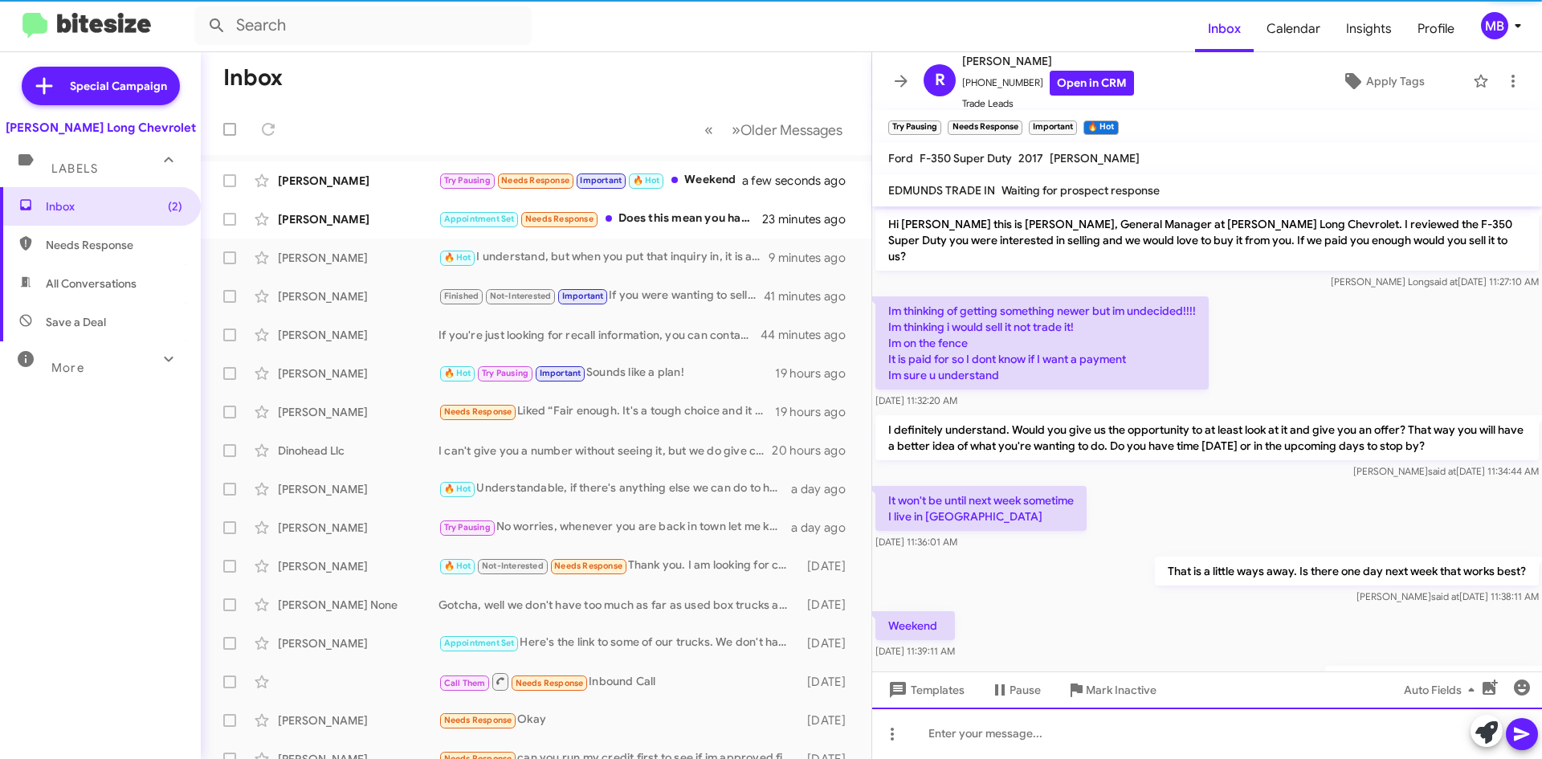
scroll to position [58, 0]
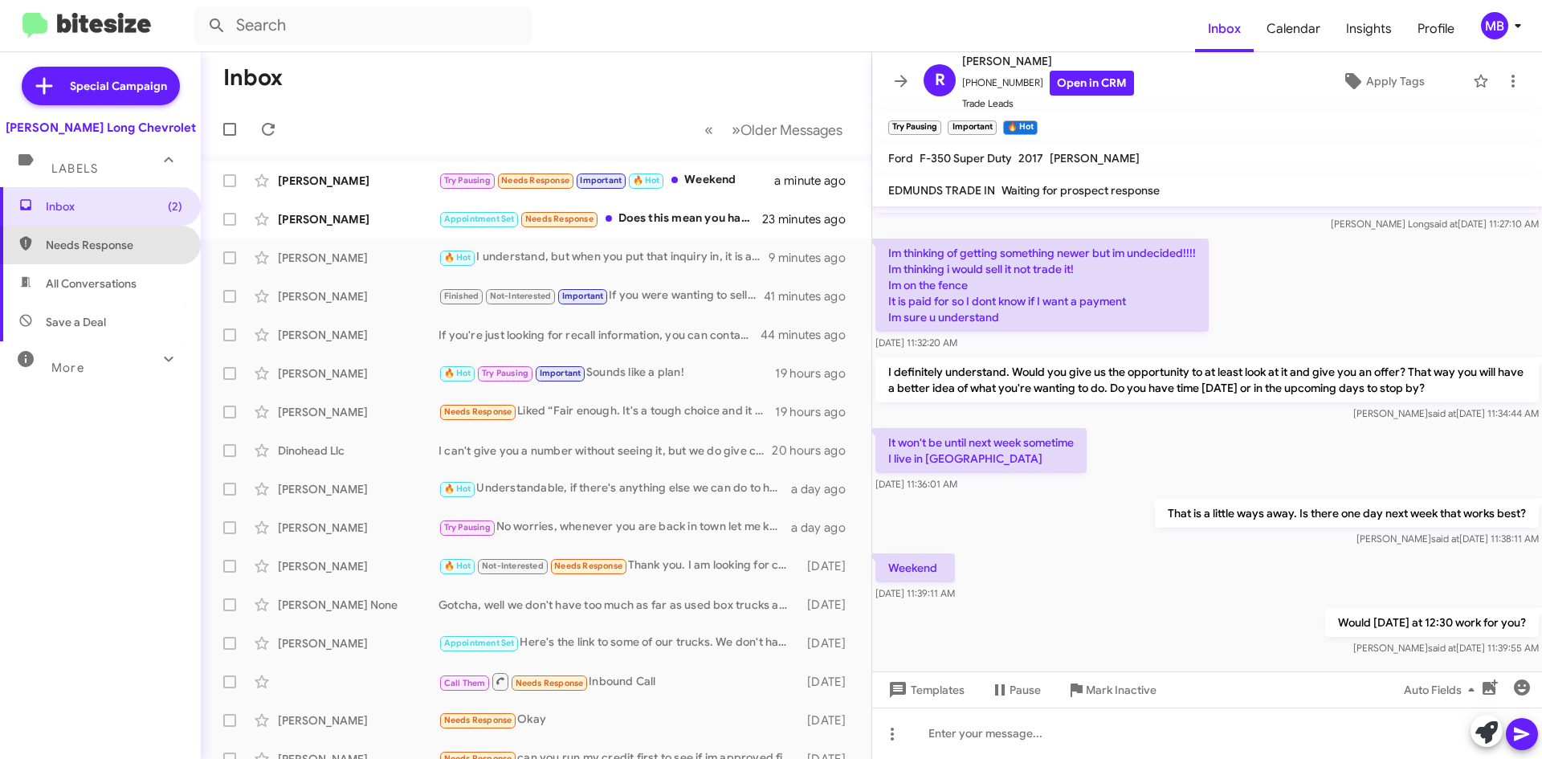
click at [149, 239] on span "Needs Response" at bounding box center [114, 245] width 137 height 16
type input "in:needs-response"
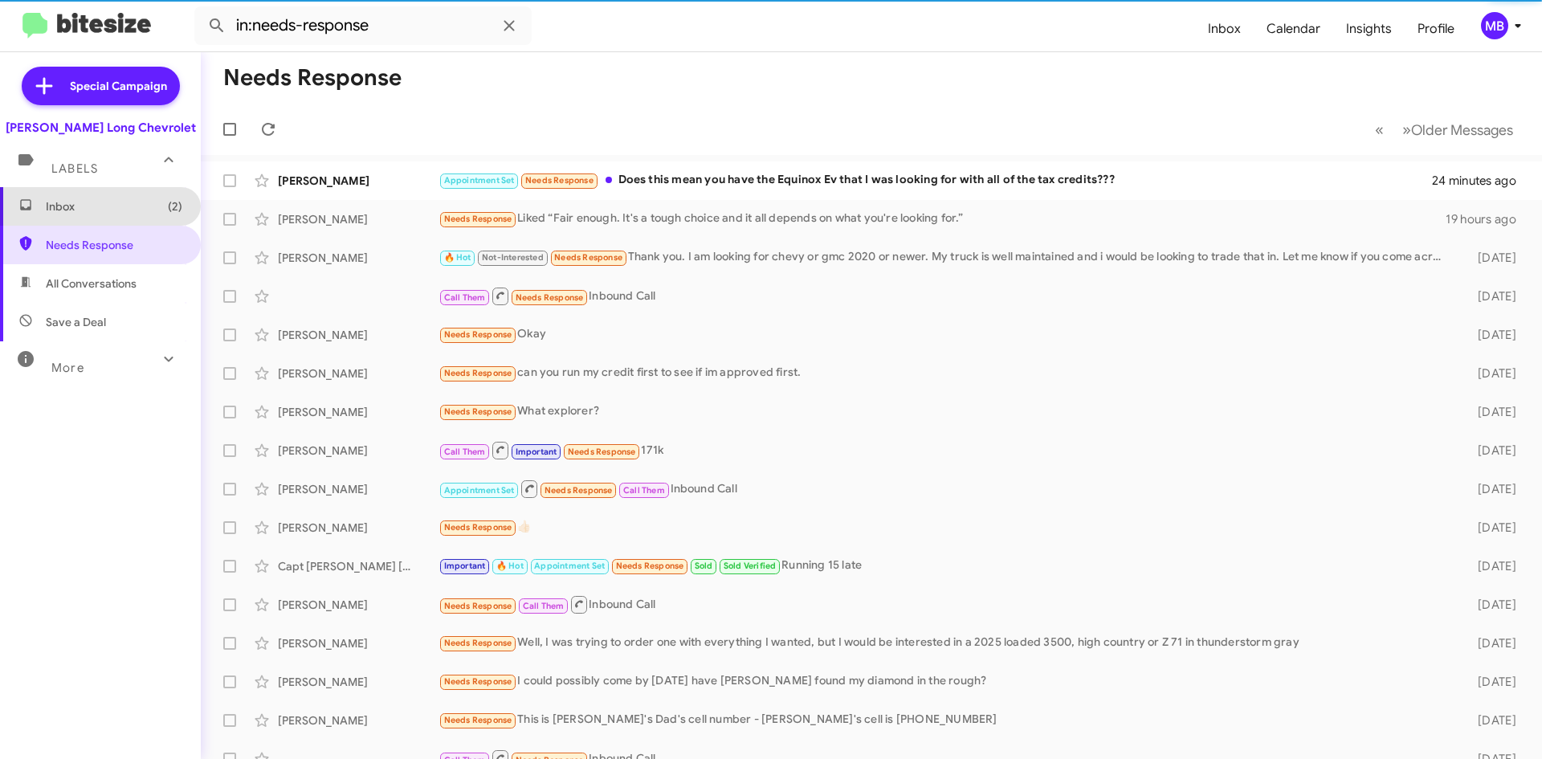
click at [149, 213] on span "Inbox (2)" at bounding box center [114, 206] width 137 height 16
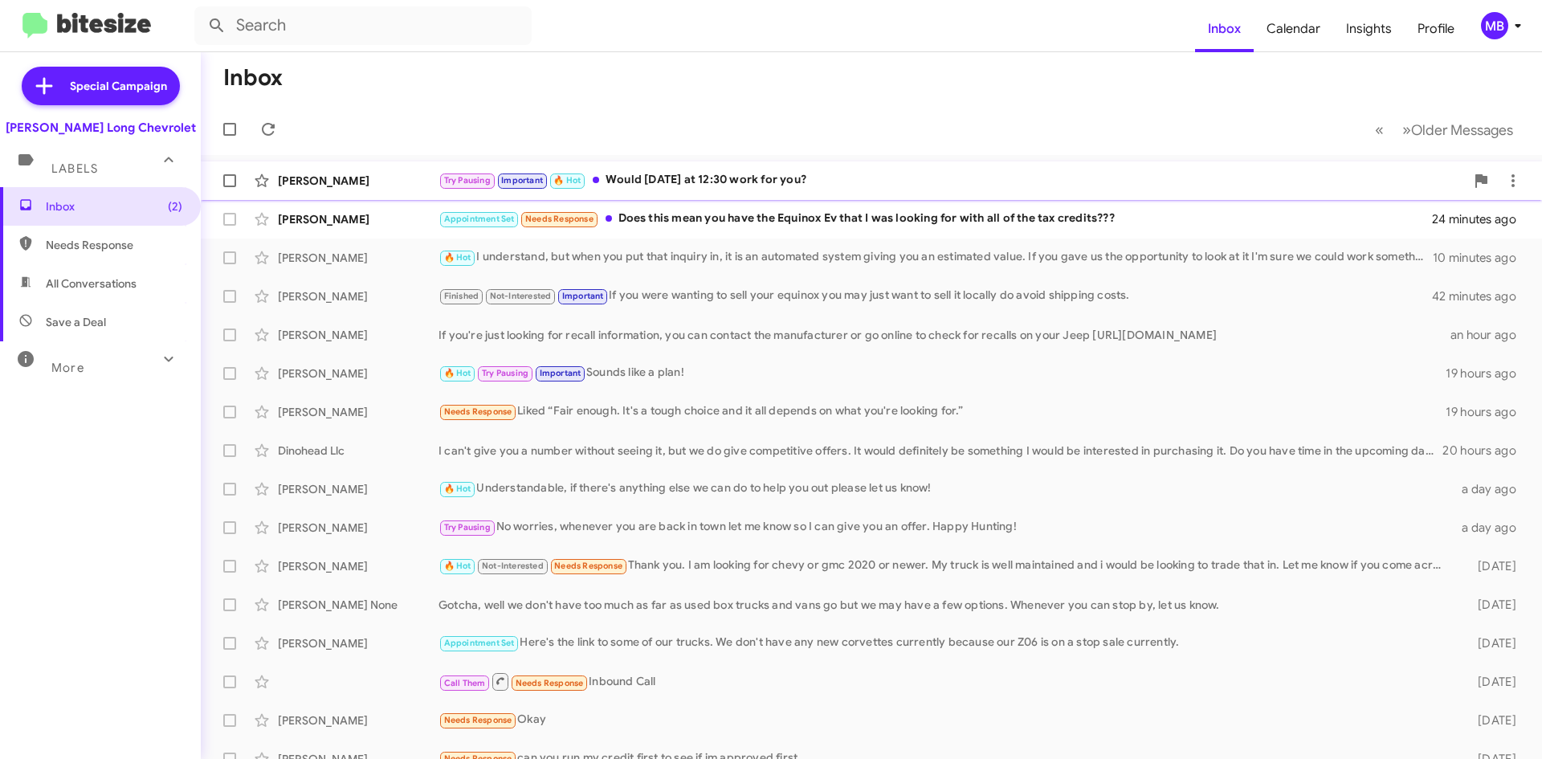
click at [894, 176] on div "Try Pausing Important 🔥 Hot Would Saturday the 27th at 12:30 work for you?" at bounding box center [952, 180] width 1027 height 18
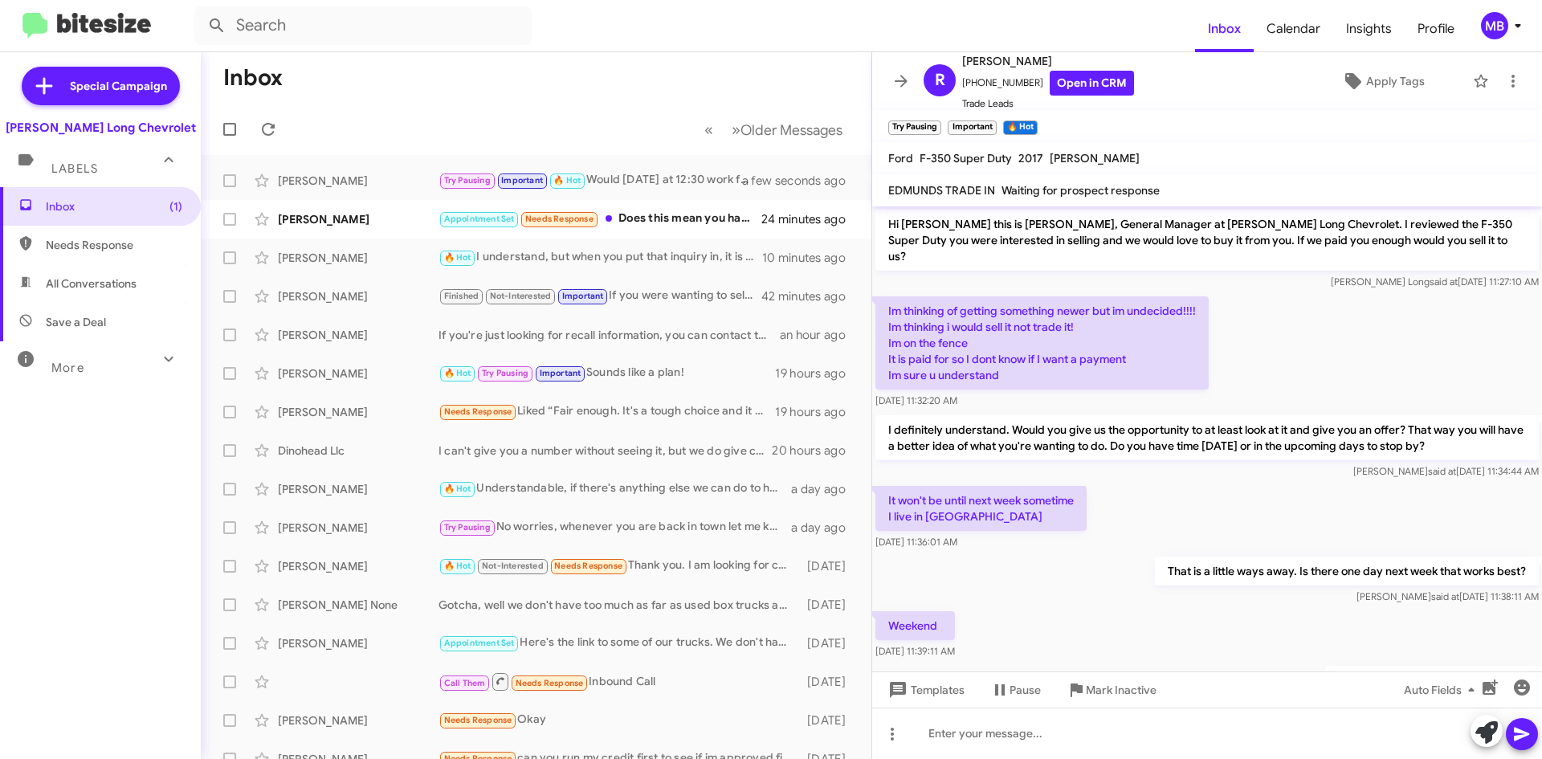
click at [137, 247] on span "Needs Response" at bounding box center [114, 245] width 137 height 16
type input "in:needs-response"
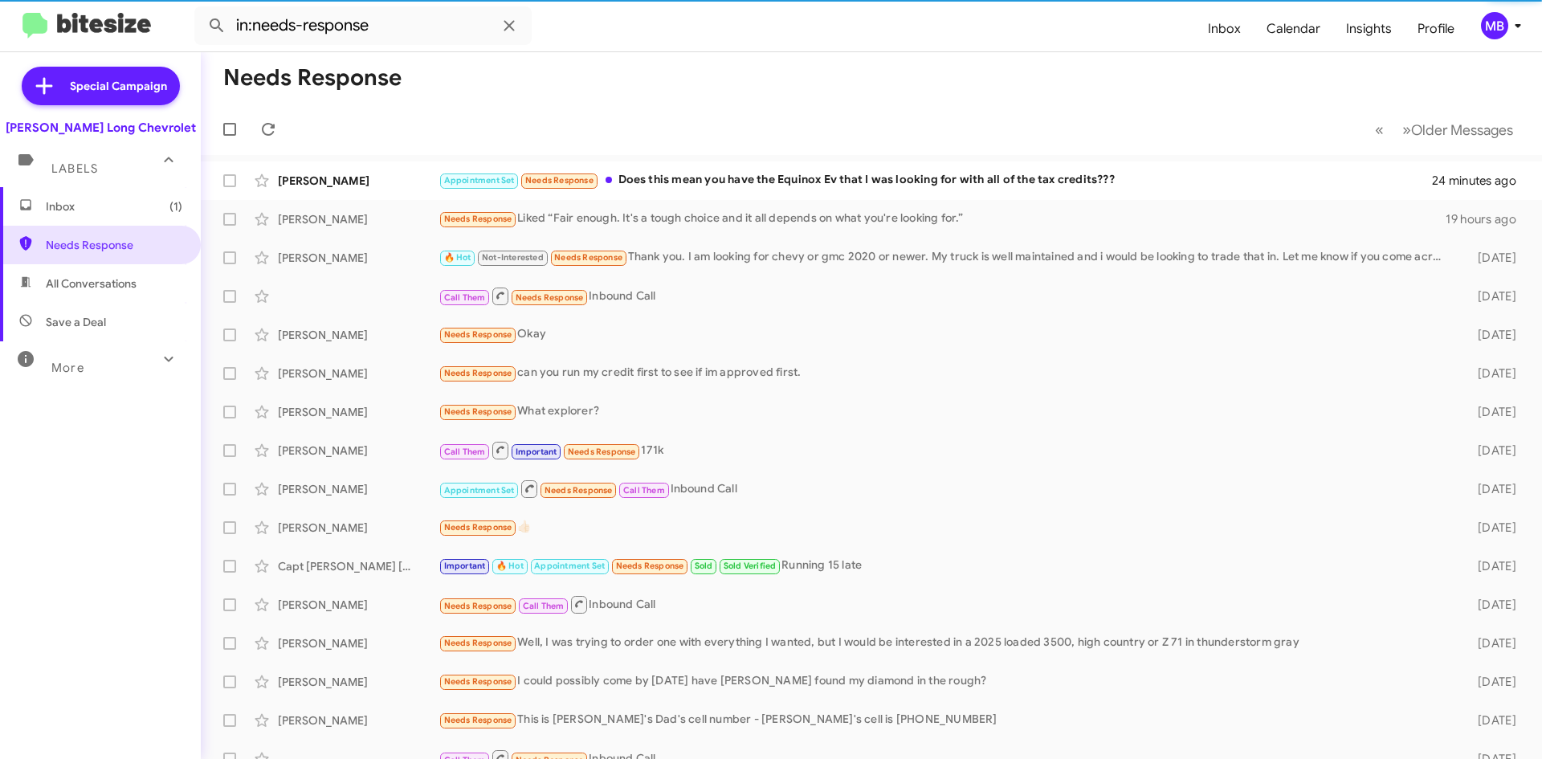
click at [148, 210] on span "Inbox (1)" at bounding box center [114, 206] width 137 height 16
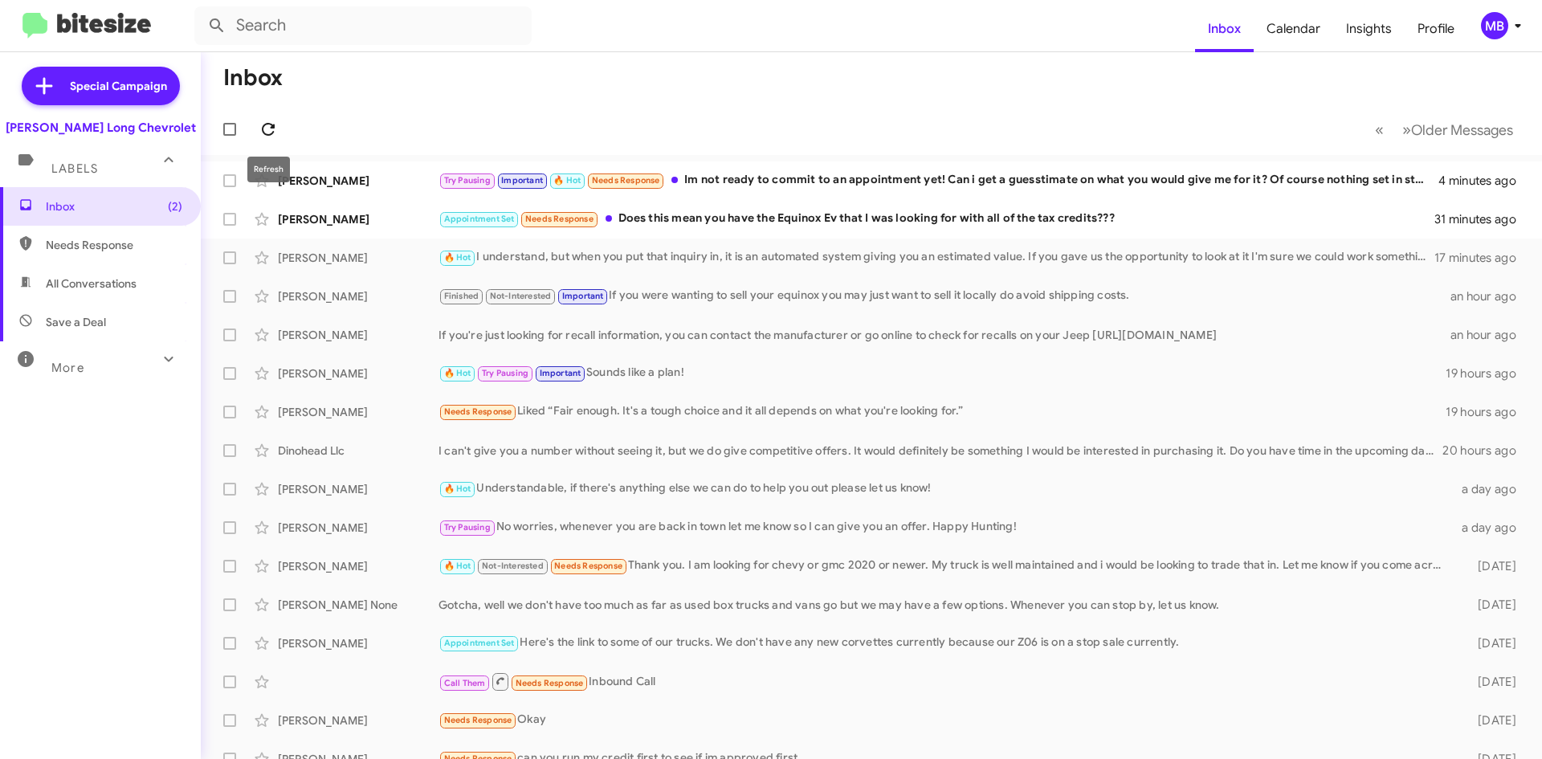
click at [269, 120] on icon at bounding box center [268, 129] width 19 height 19
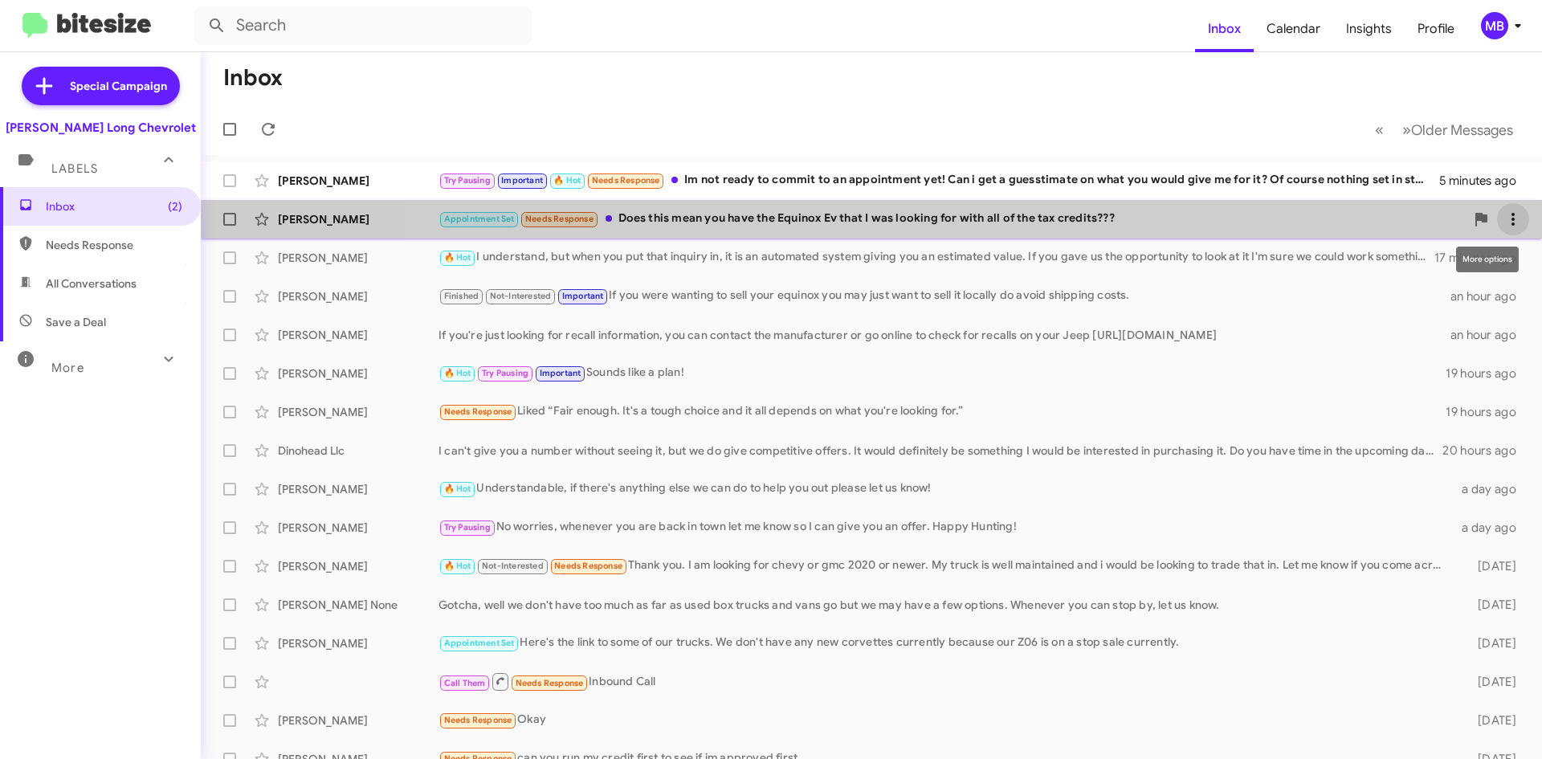
click at [1504, 224] on icon at bounding box center [1513, 219] width 19 height 19
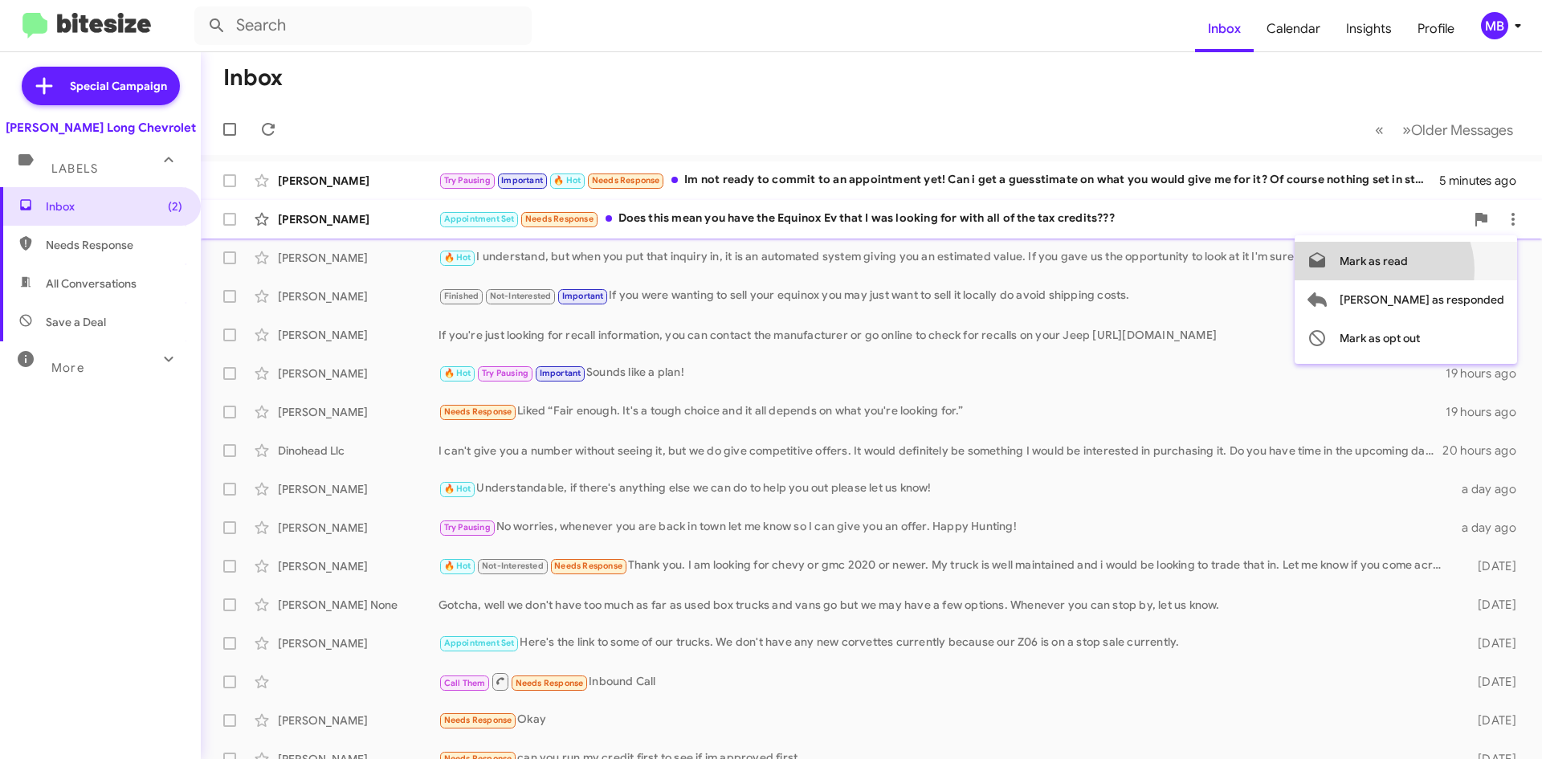
click at [1408, 270] on span "Mark as read" at bounding box center [1374, 261] width 68 height 39
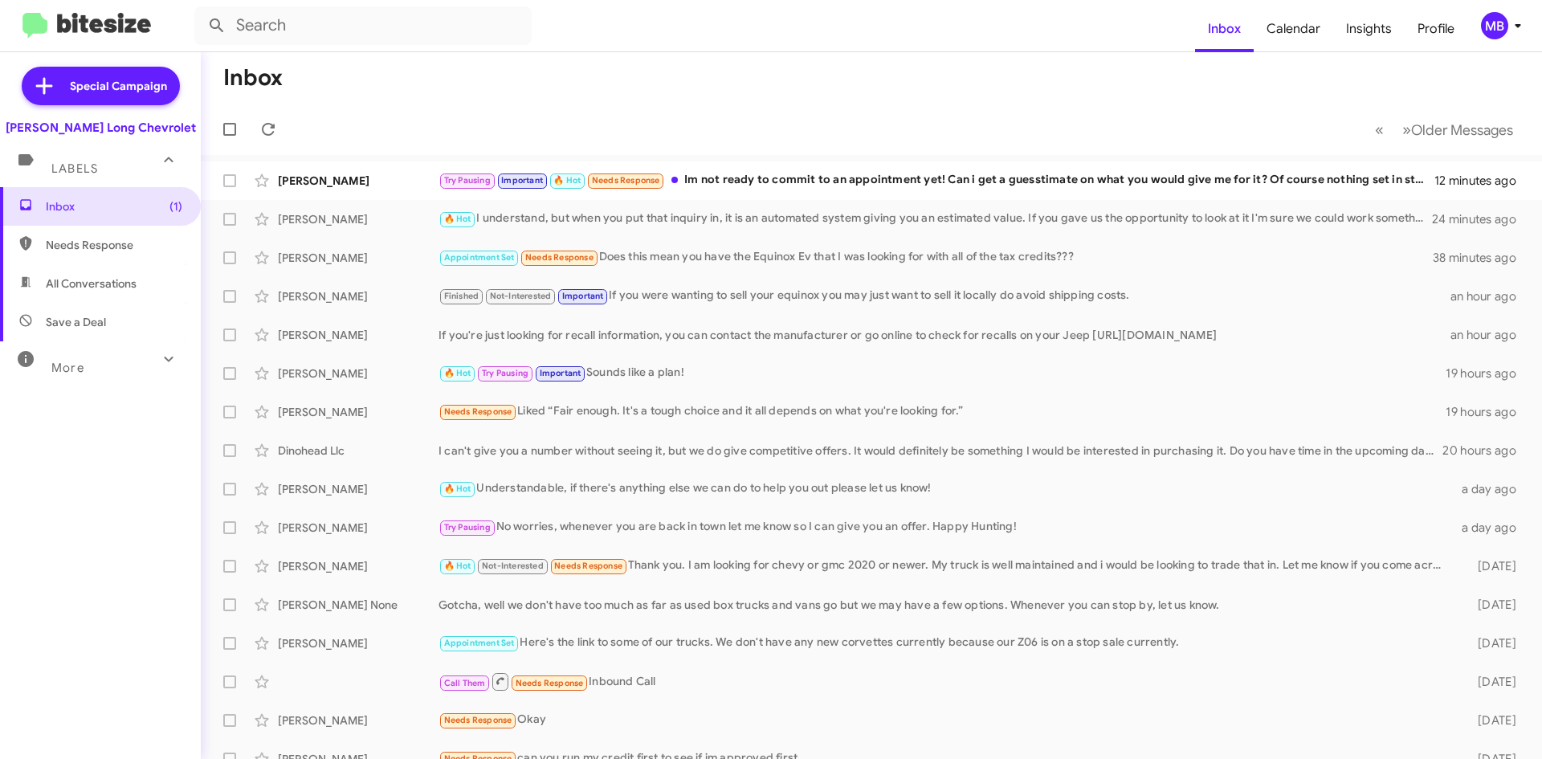
click at [281, 141] on mat-toolbar-row "« Previous » Next Older Messages" at bounding box center [871, 129] width 1341 height 51
click at [270, 128] on icon at bounding box center [268, 129] width 19 height 19
click at [260, 125] on icon at bounding box center [268, 129] width 19 height 19
click at [771, 169] on div "Randy Vigil Try Pausing Important 🔥 Hot Needs Response Im not ready to commit t…" at bounding box center [872, 181] width 1316 height 32
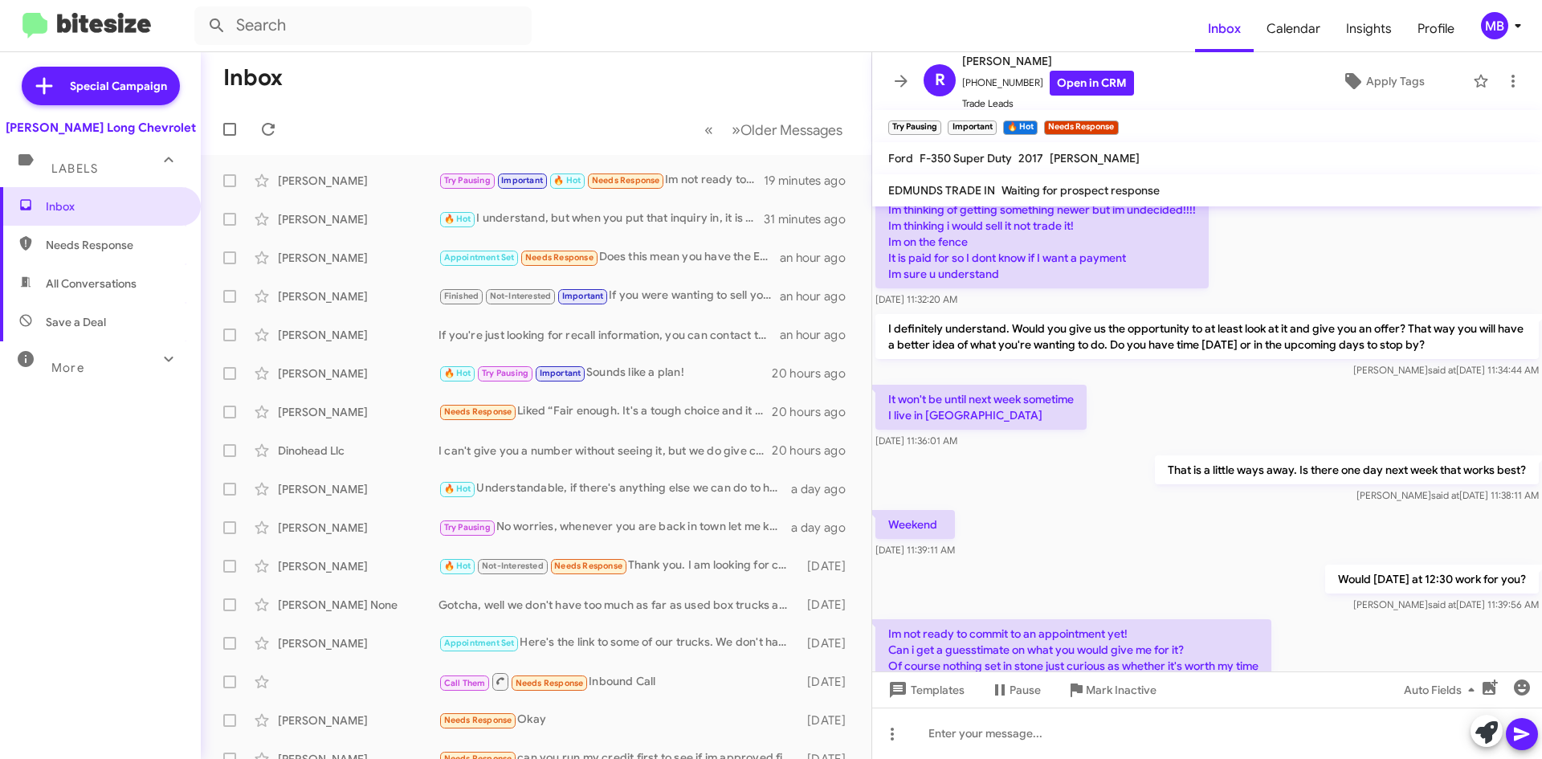
scroll to position [149, 0]
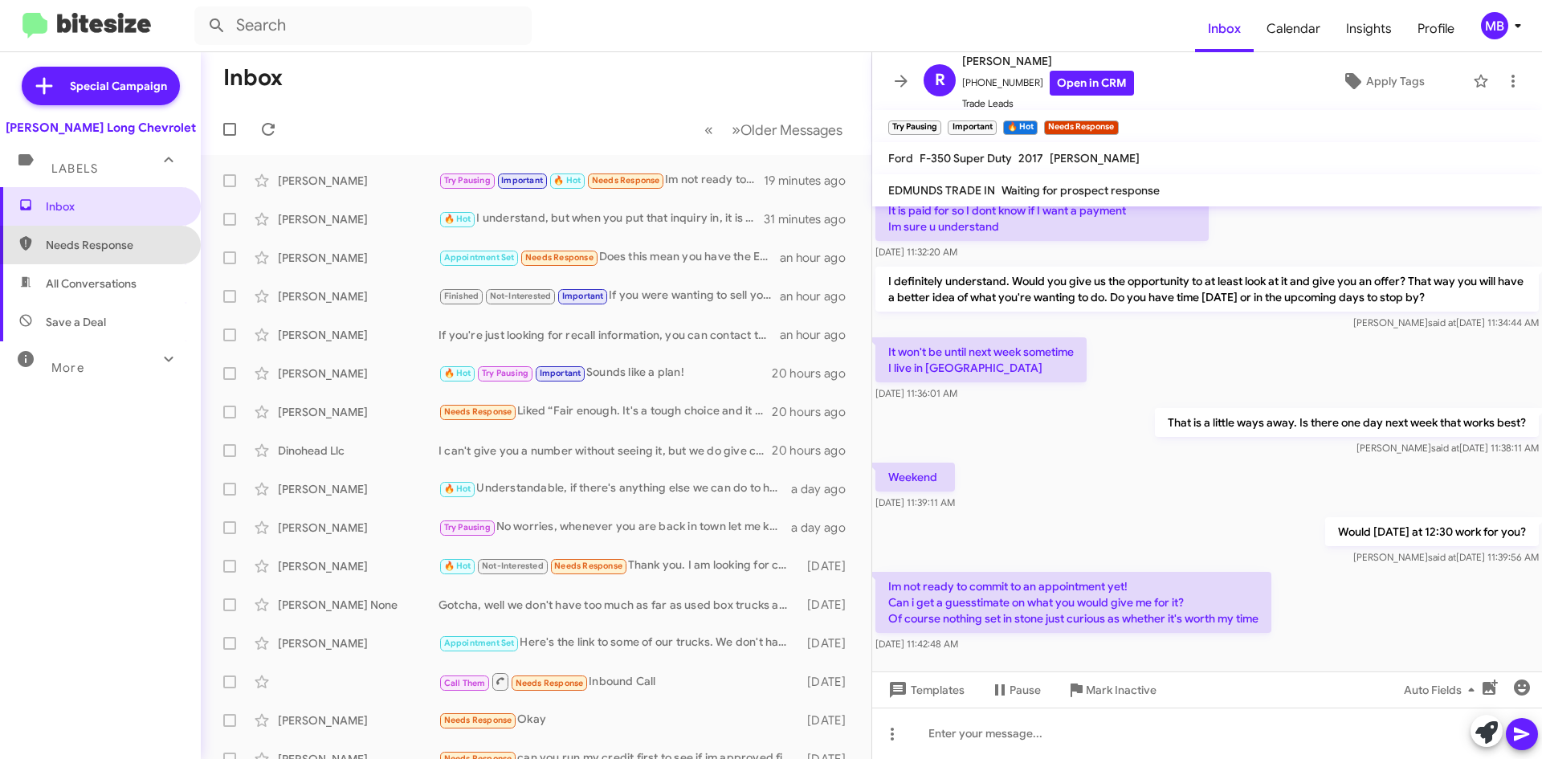
drag, startPoint x: 104, startPoint y: 251, endPoint x: 96, endPoint y: 231, distance: 21.9
click at [104, 251] on span "Needs Response" at bounding box center [114, 245] width 137 height 16
type input "in:needs-response"
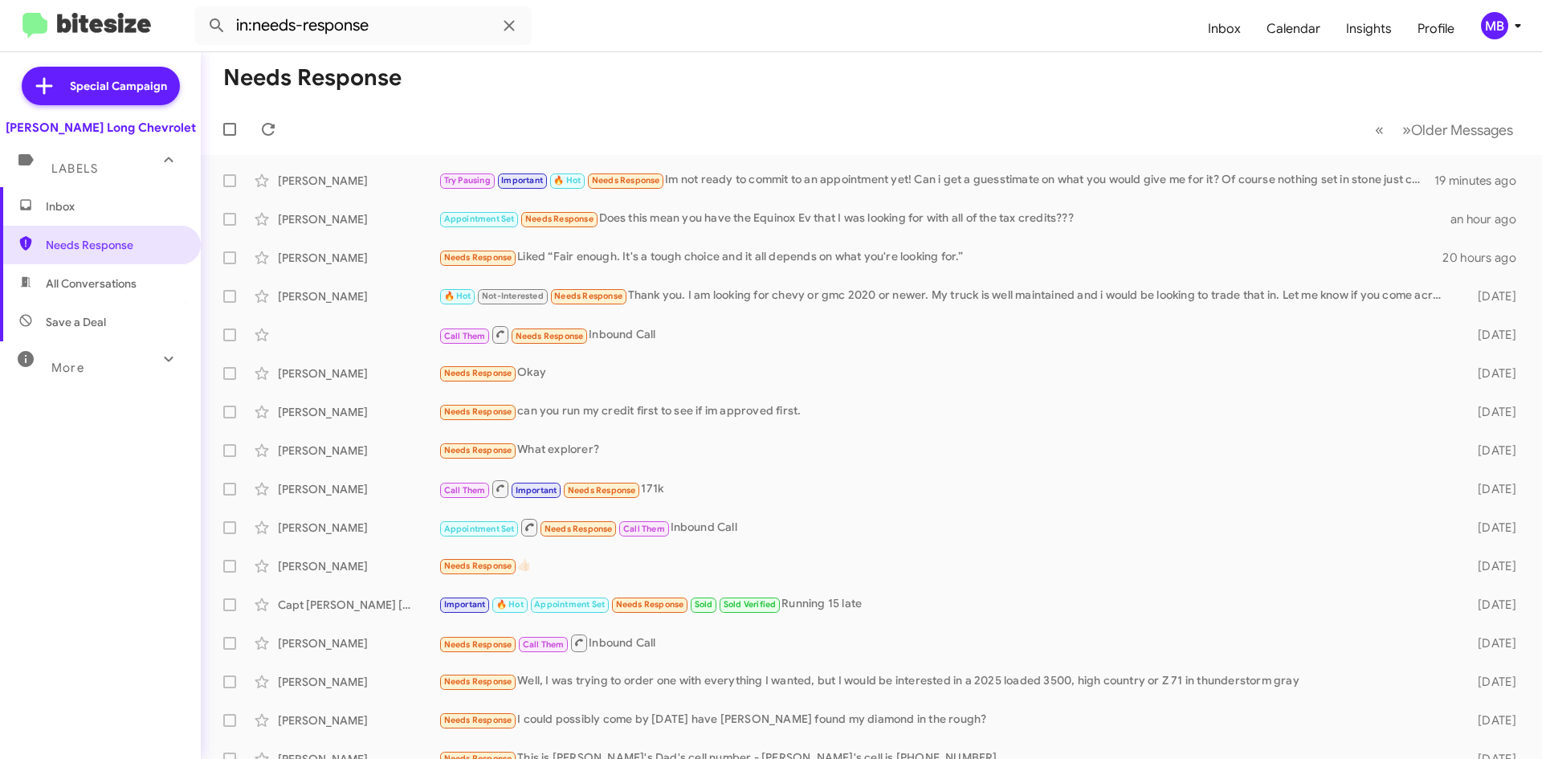
click at [113, 195] on span "Inbox" at bounding box center [100, 206] width 201 height 39
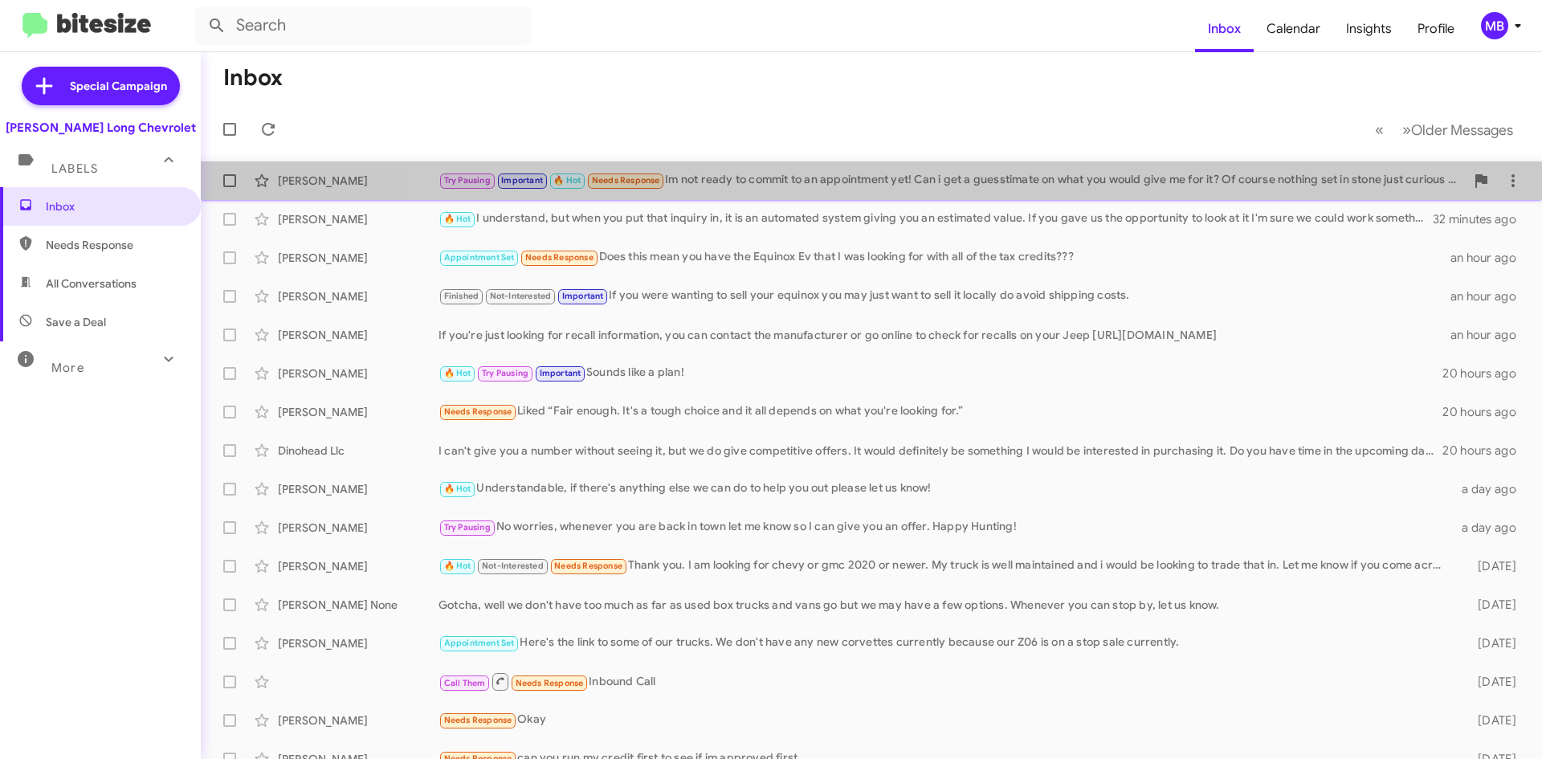
click at [1129, 171] on div "Try Pausing Important 🔥 Hot Needs Response Im not ready to commit to an appoint…" at bounding box center [952, 180] width 1027 height 18
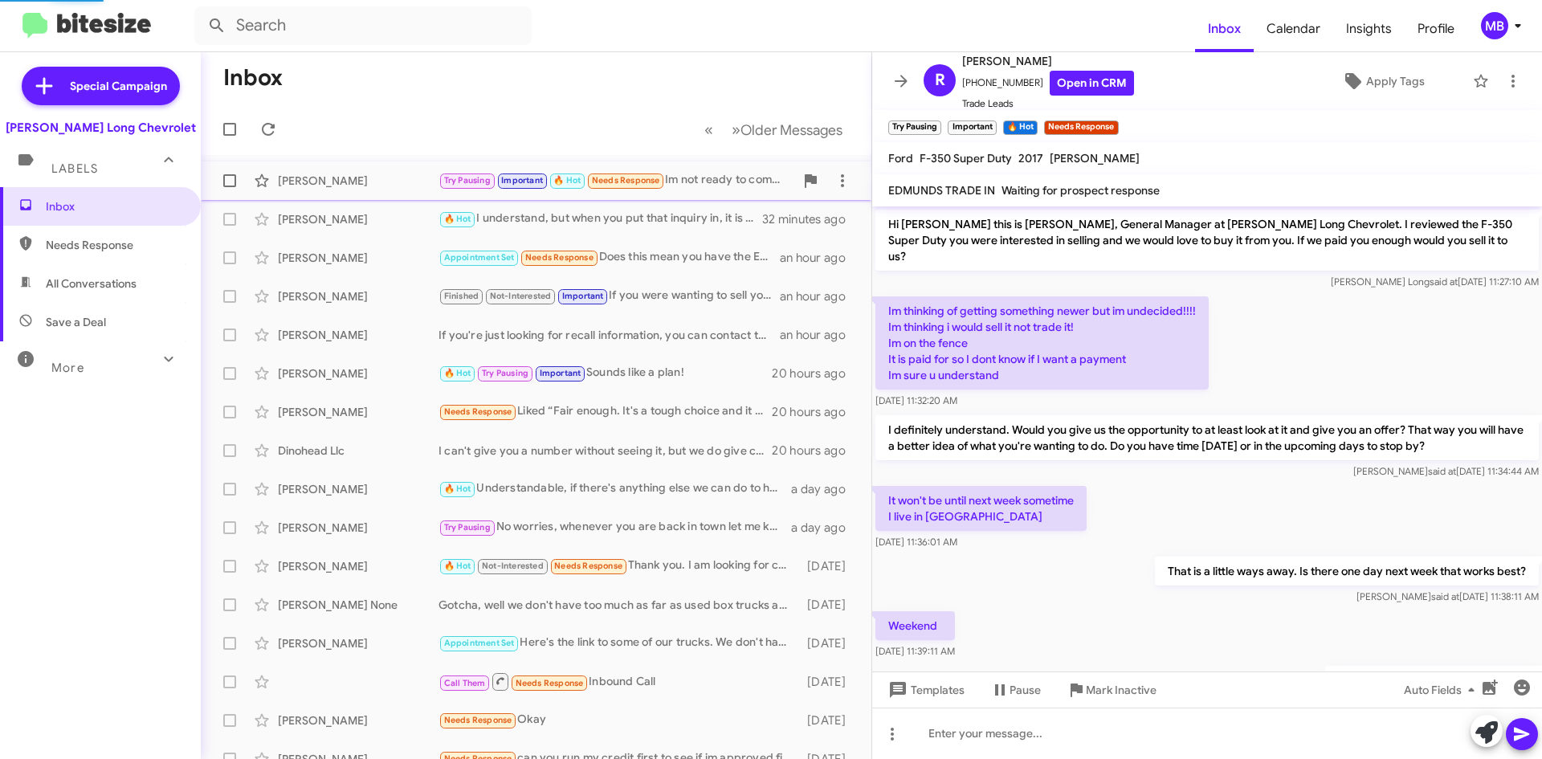
scroll to position [116, 0]
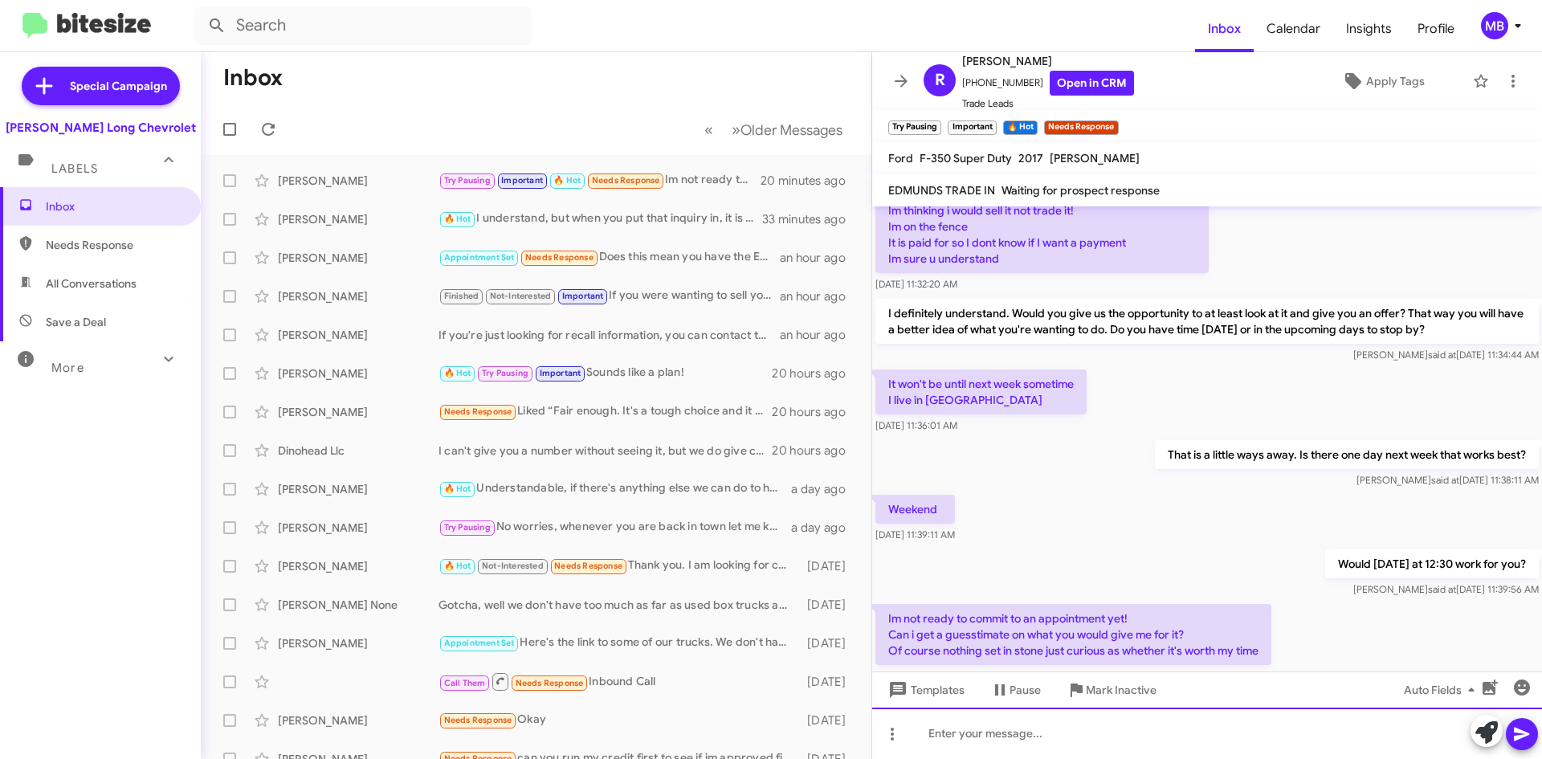
click at [1000, 732] on div at bounding box center [1207, 733] width 670 height 51
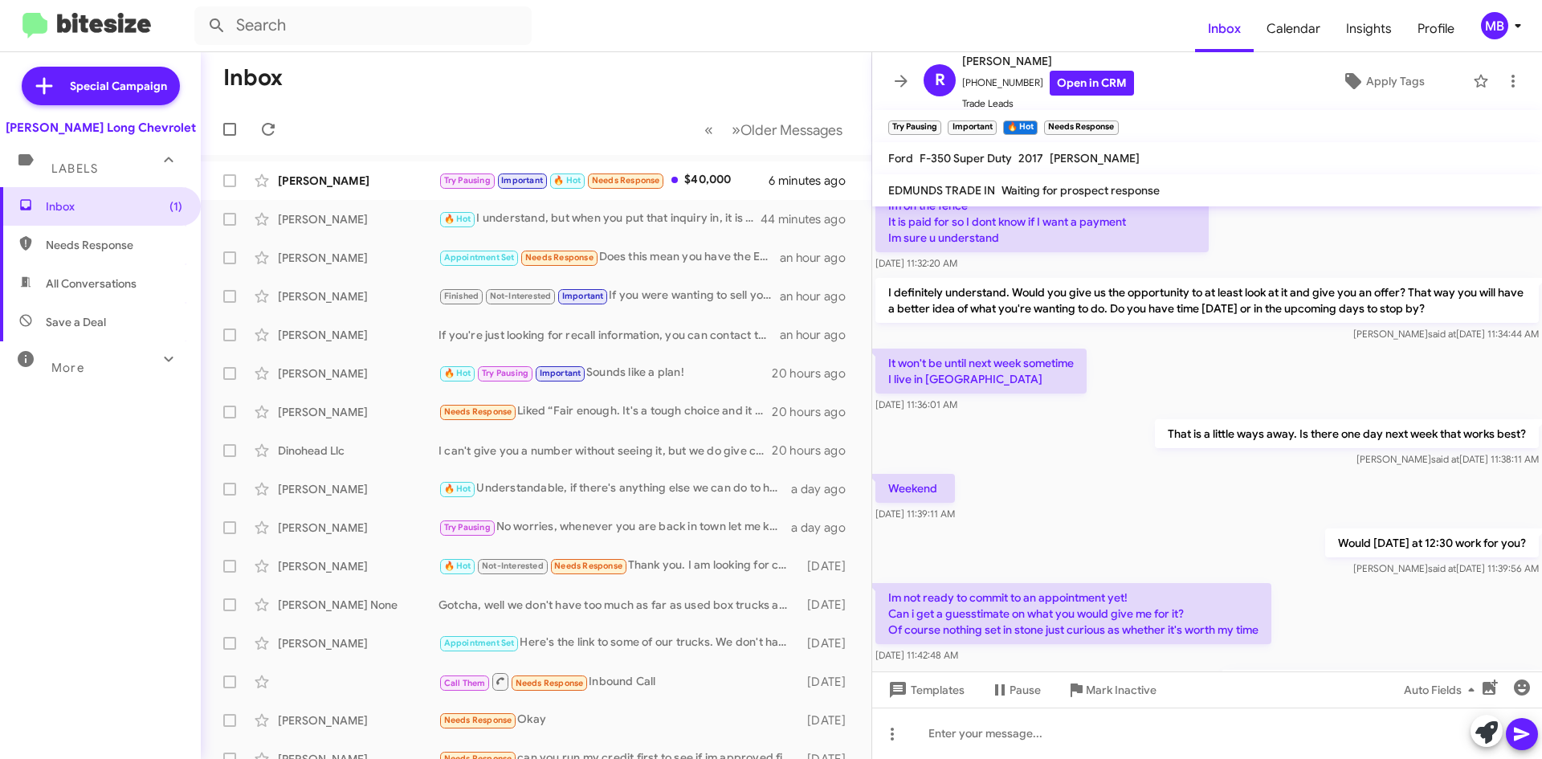
scroll to position [266, 0]
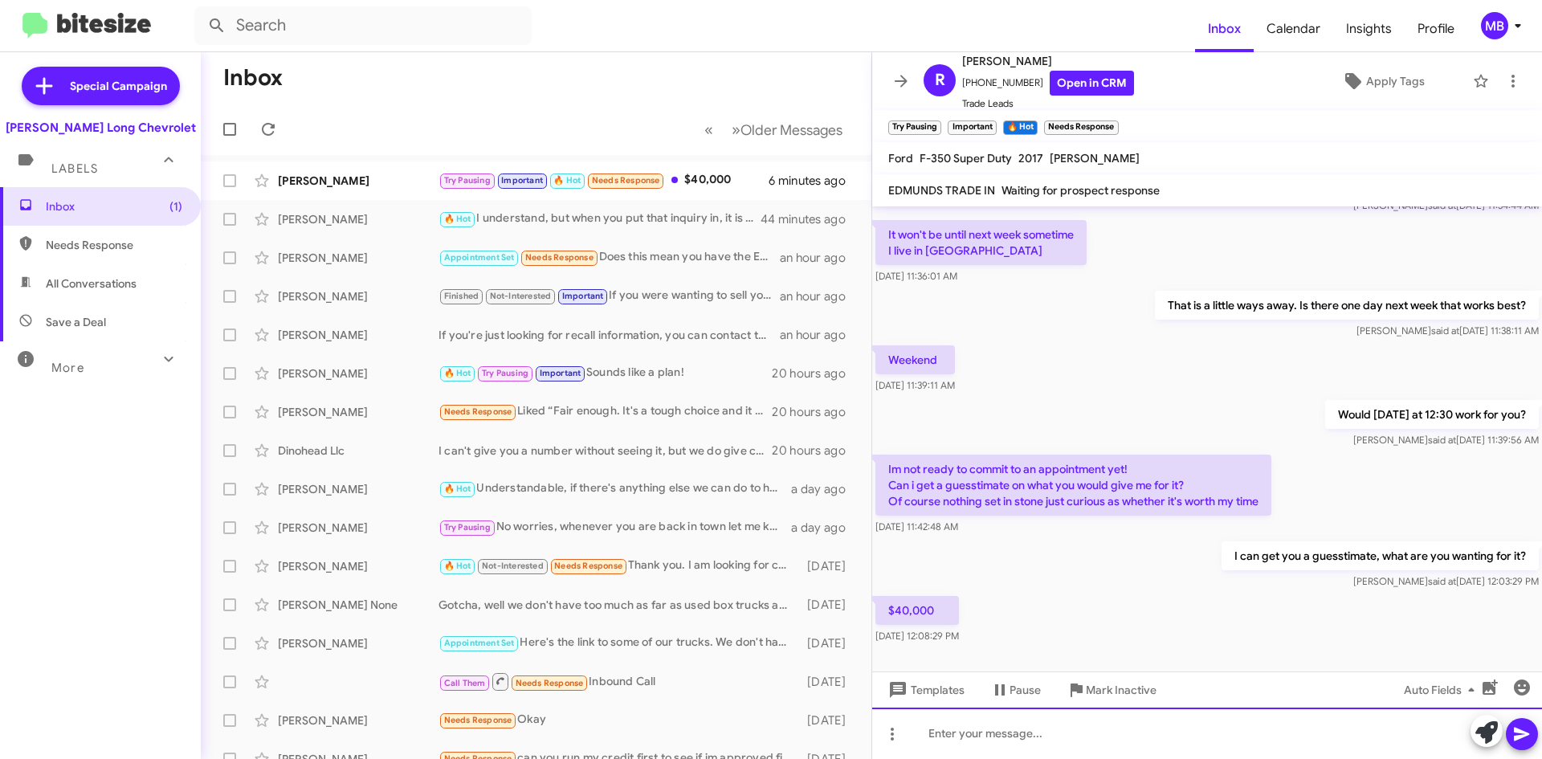
drag, startPoint x: 982, startPoint y: 718, endPoint x: 981, endPoint y: 704, distance: 13.7
click at [982, 718] on div at bounding box center [1207, 733] width 670 height 51
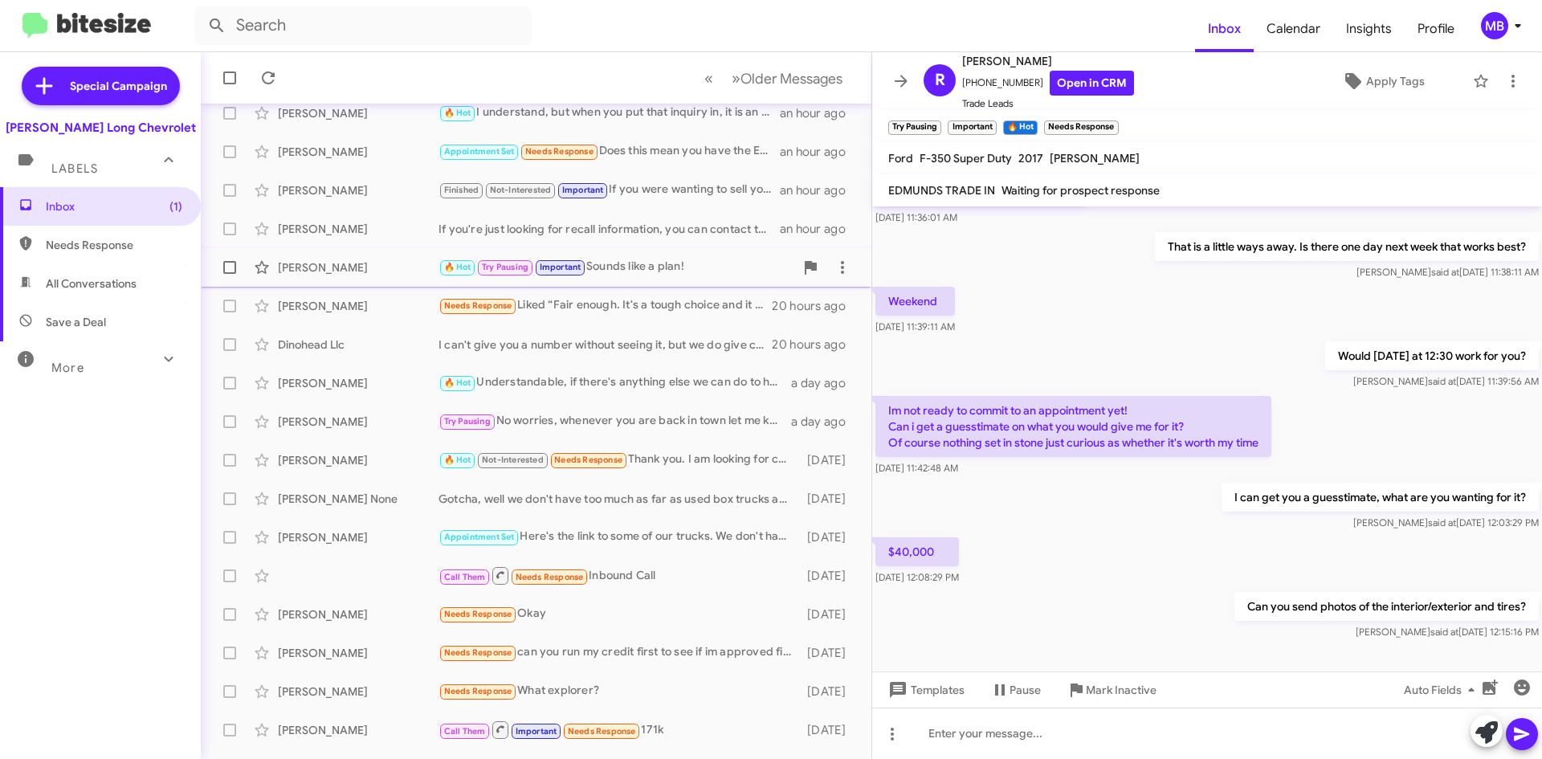
scroll to position [0, 0]
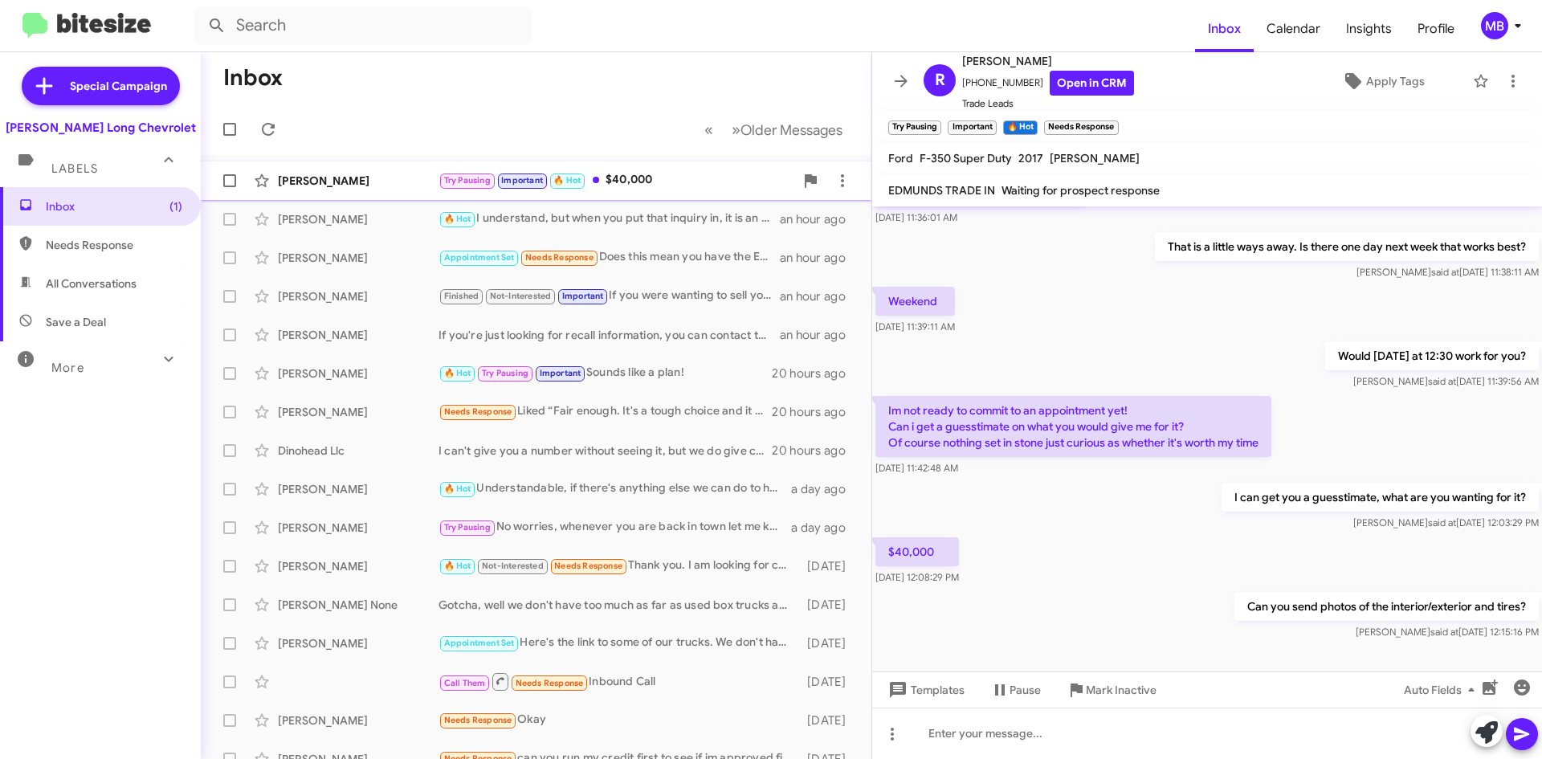
click at [668, 188] on div "Try Pausing Important 🔥 Hot $40,000" at bounding box center [617, 180] width 356 height 18
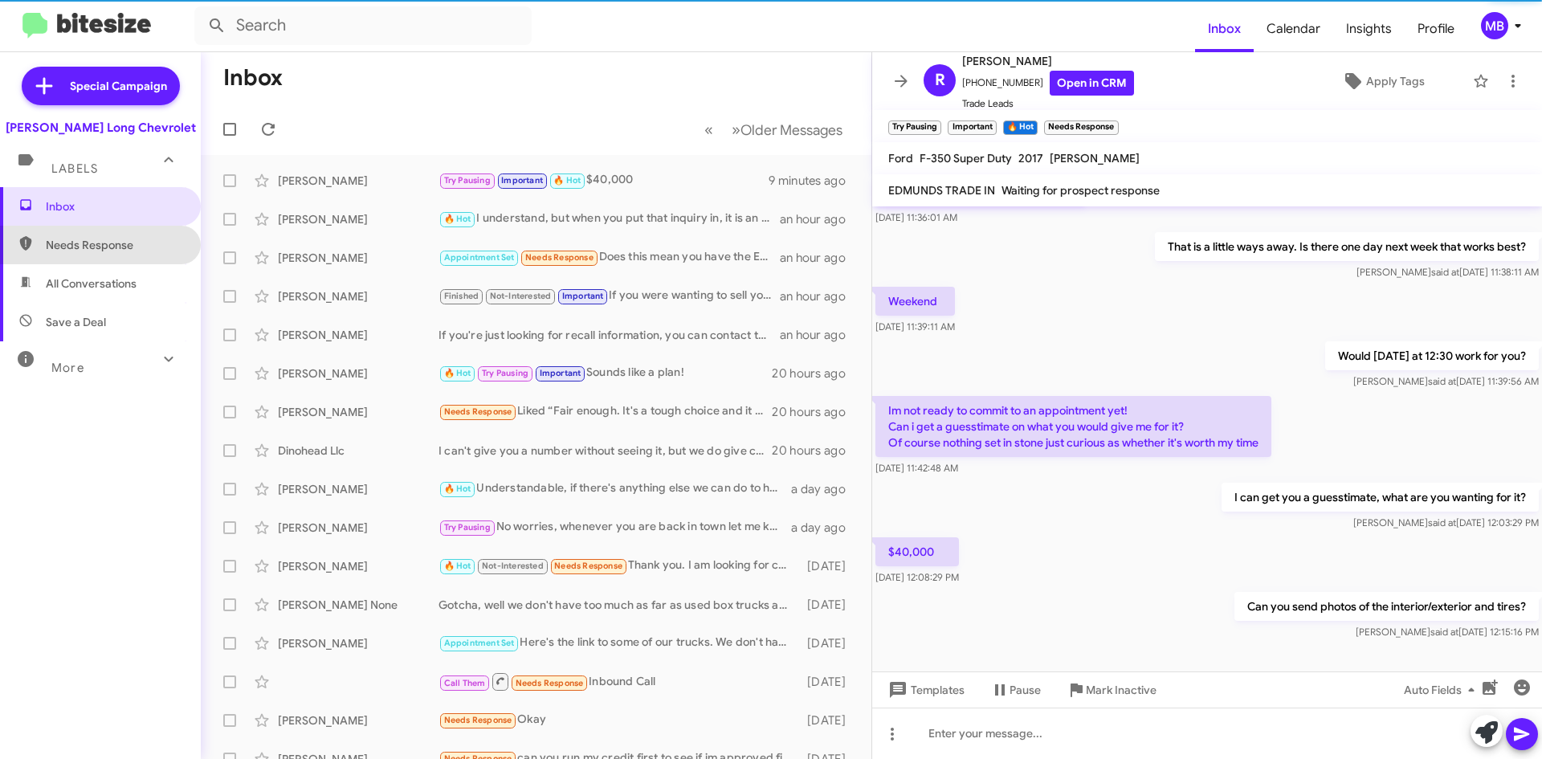
click at [113, 239] on span "Needs Response" at bounding box center [114, 245] width 137 height 16
type input "in:needs-response"
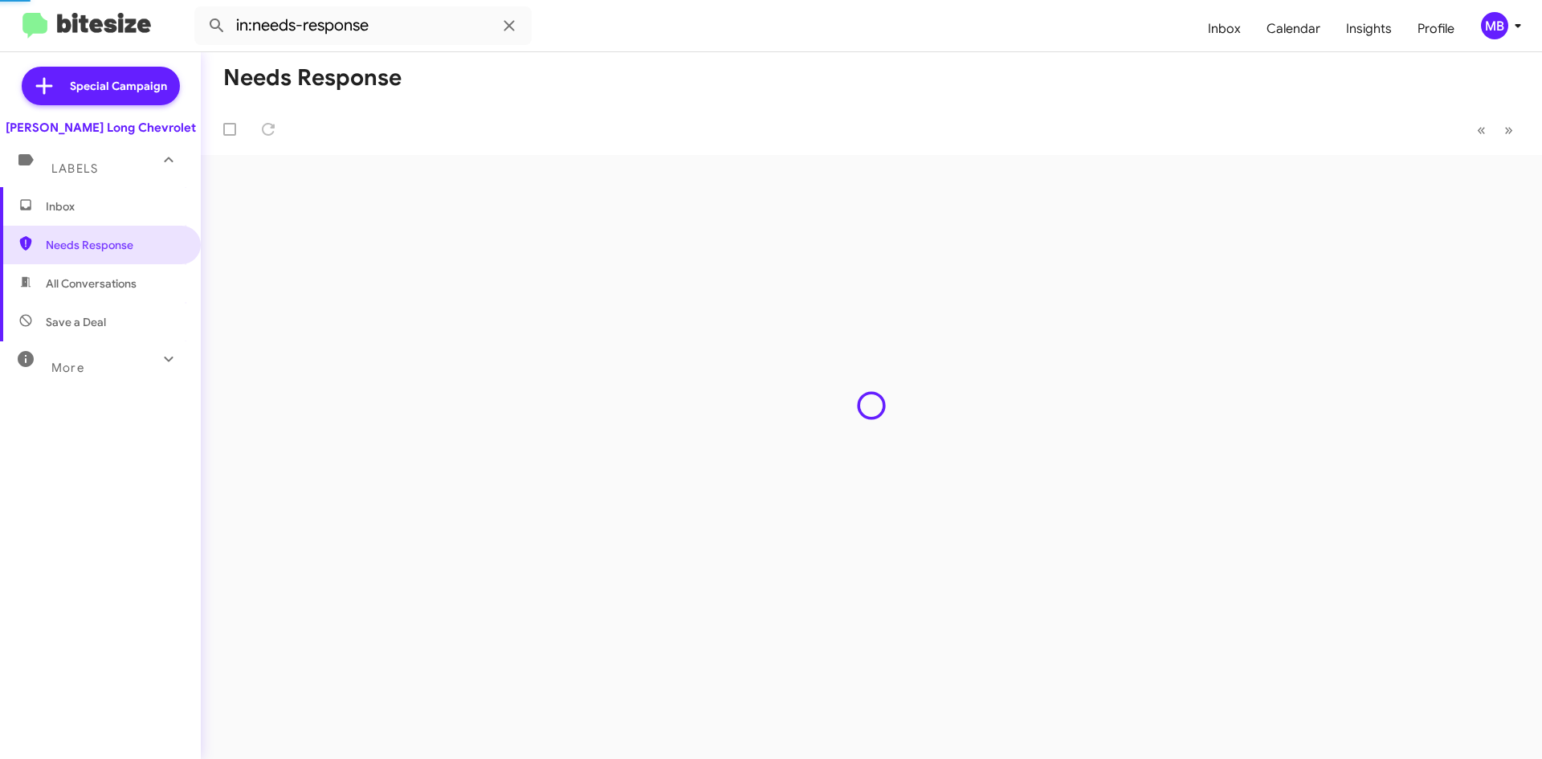
click at [120, 213] on span "Inbox" at bounding box center [114, 206] width 137 height 16
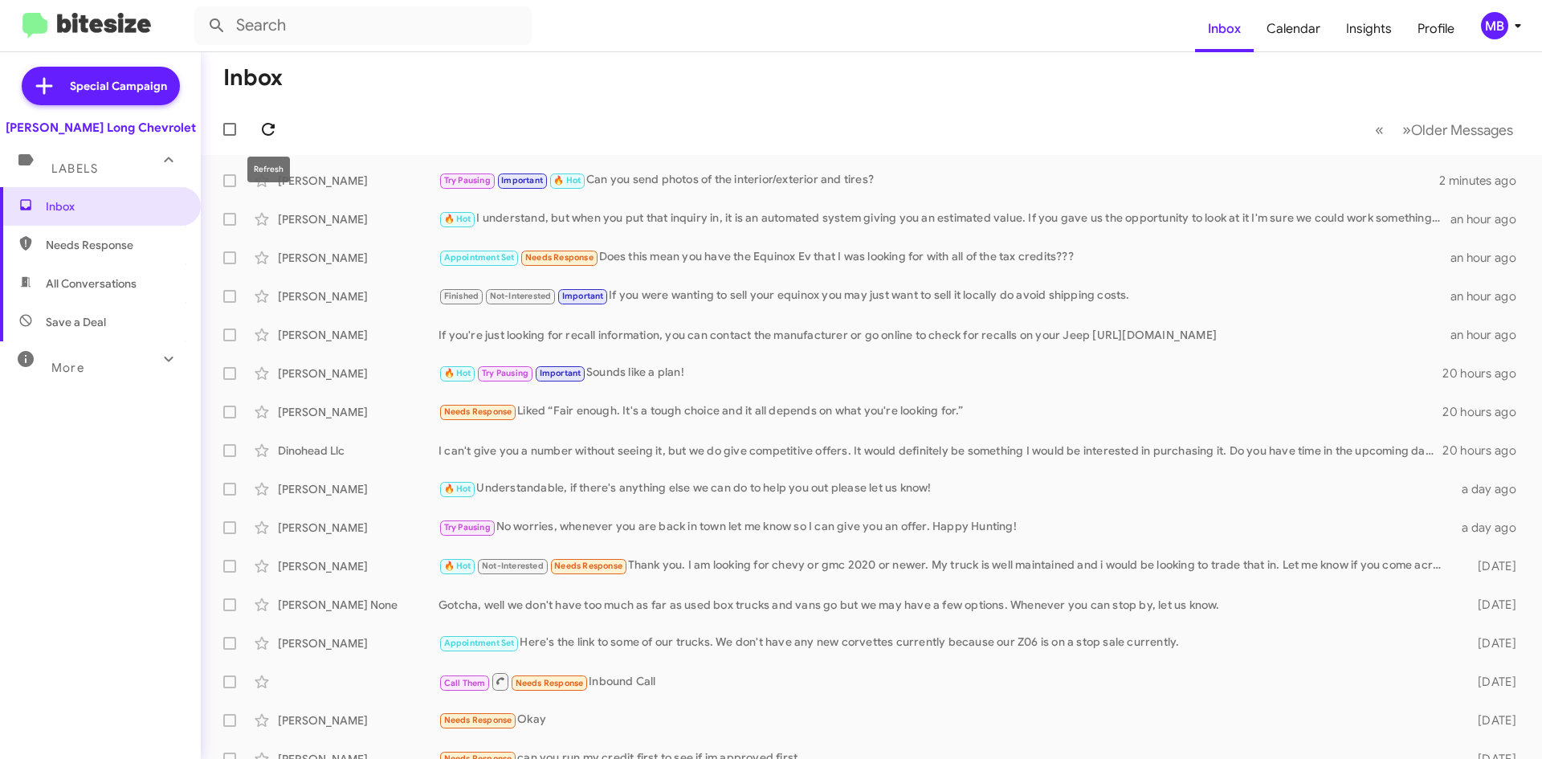
click at [275, 135] on icon at bounding box center [268, 129] width 19 height 19
click at [729, 180] on div "Try Pausing Important 🔥 Hot Ok" at bounding box center [952, 180] width 1027 height 18
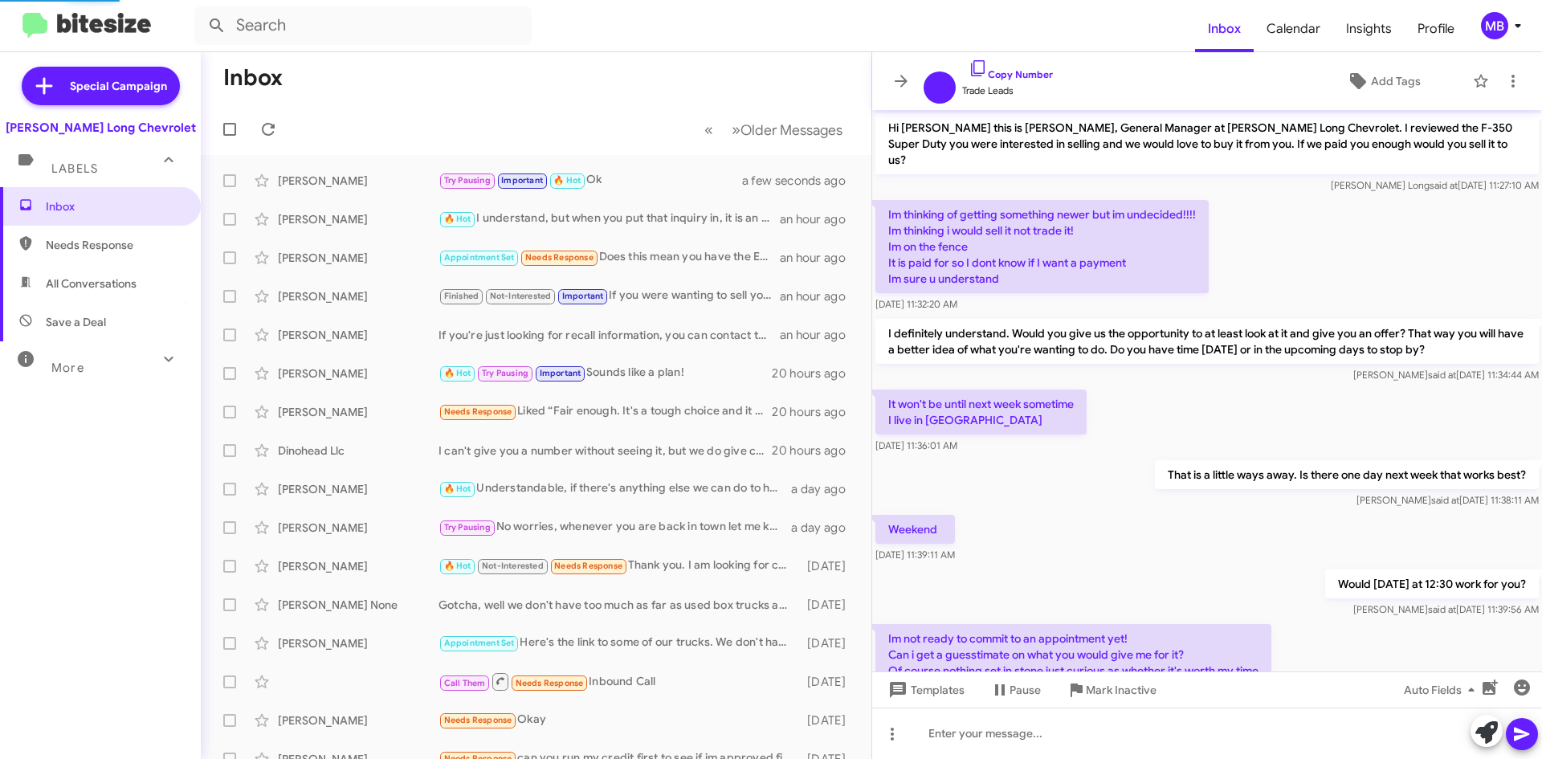
scroll to position [287, 0]
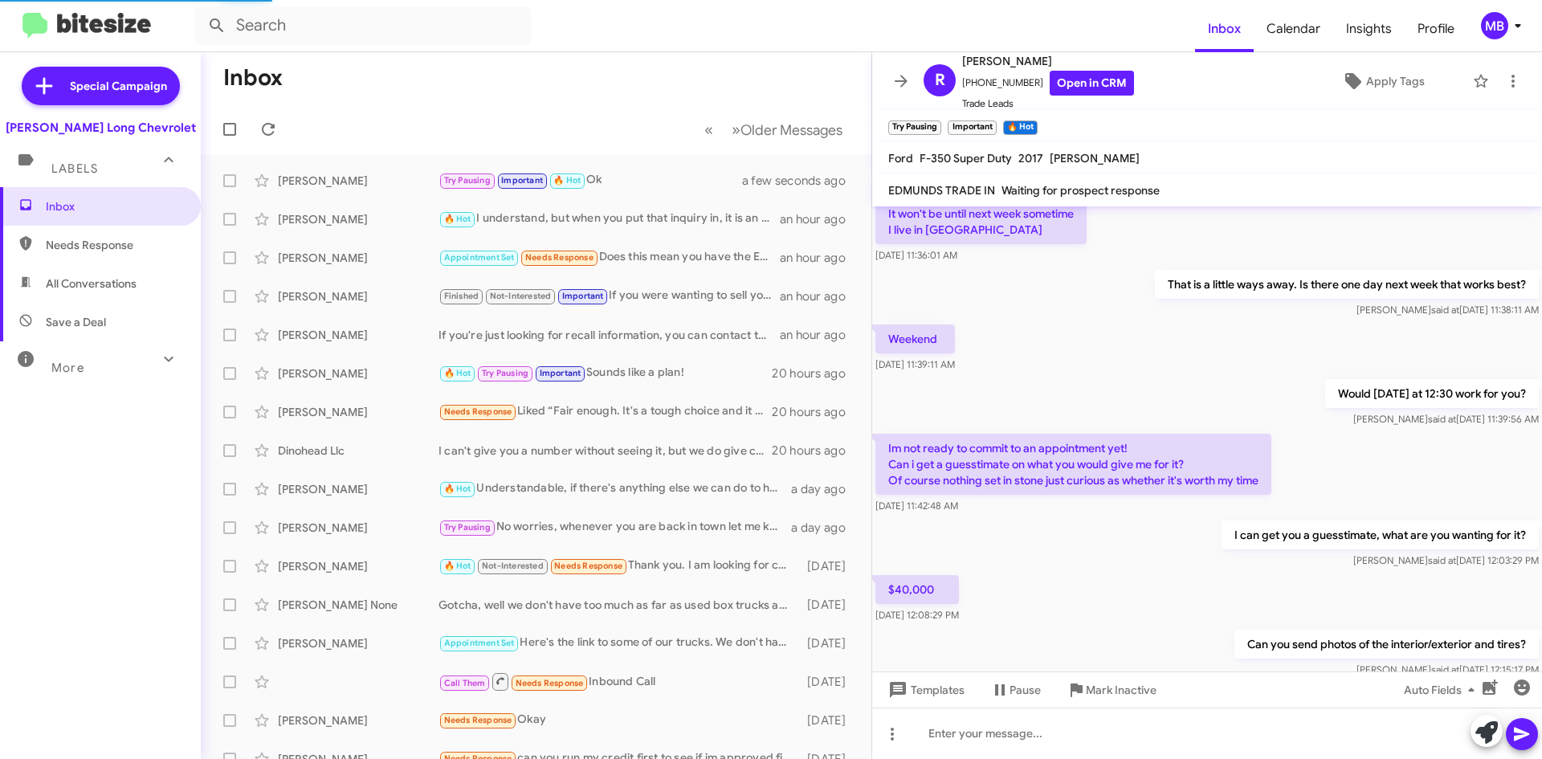
click at [46, 236] on span "Needs Response" at bounding box center [100, 245] width 201 height 39
type input "in:needs-response"
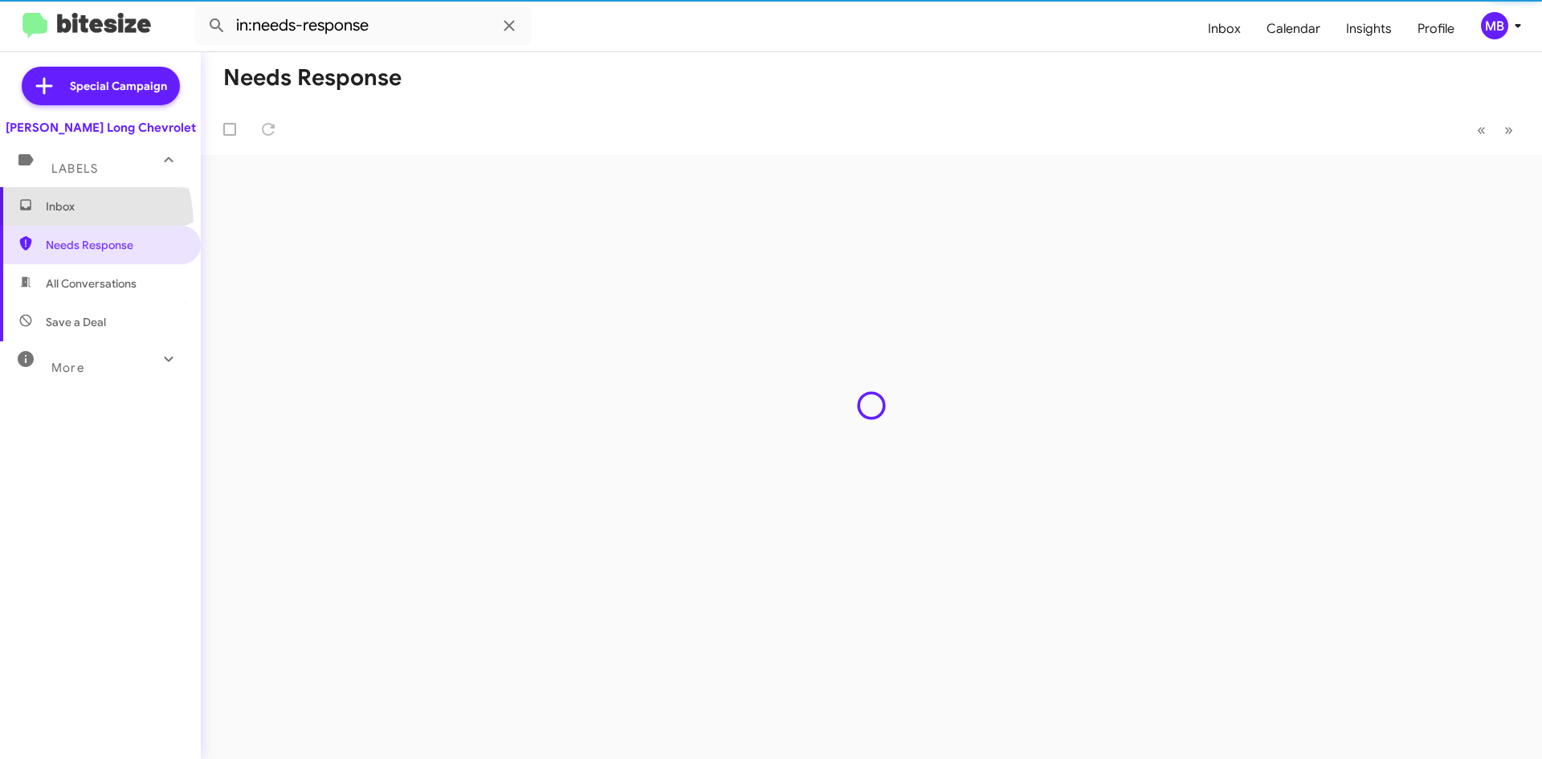
click at [55, 224] on span "Inbox" at bounding box center [100, 206] width 201 height 39
